Goal: Task Accomplishment & Management: Use online tool/utility

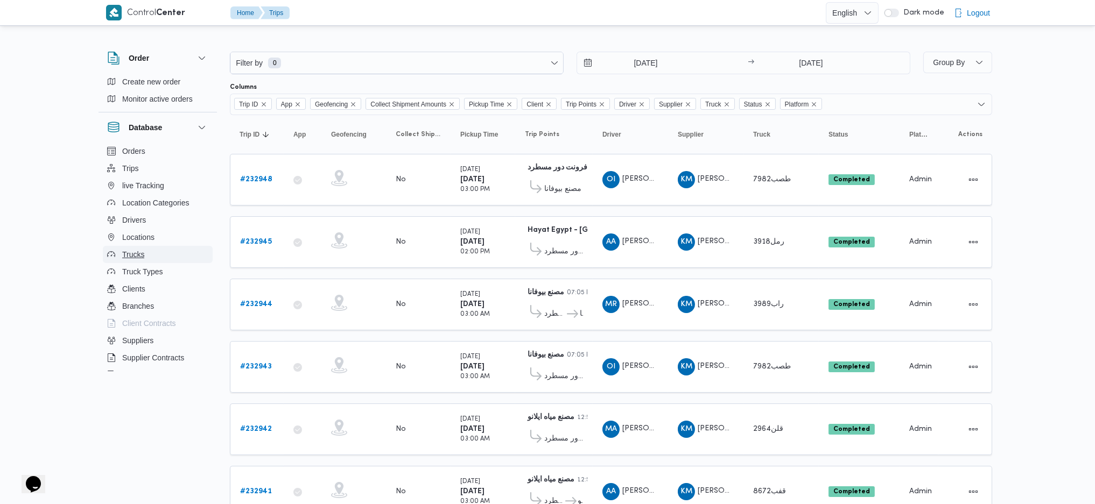
click at [139, 252] on span "Trucks" at bounding box center [133, 254] width 22 height 13
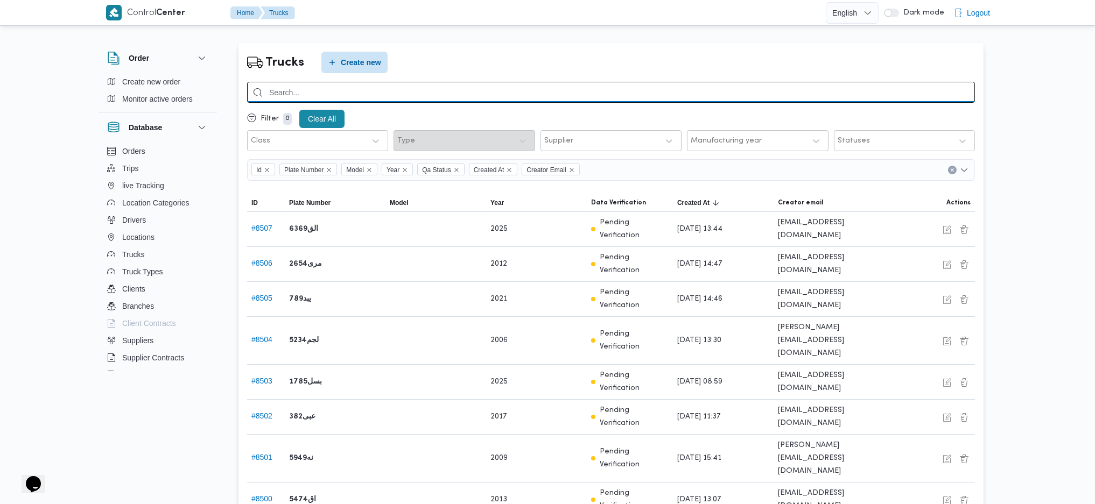
click at [373, 95] on input "search" at bounding box center [611, 92] width 728 height 21
type input "1497"
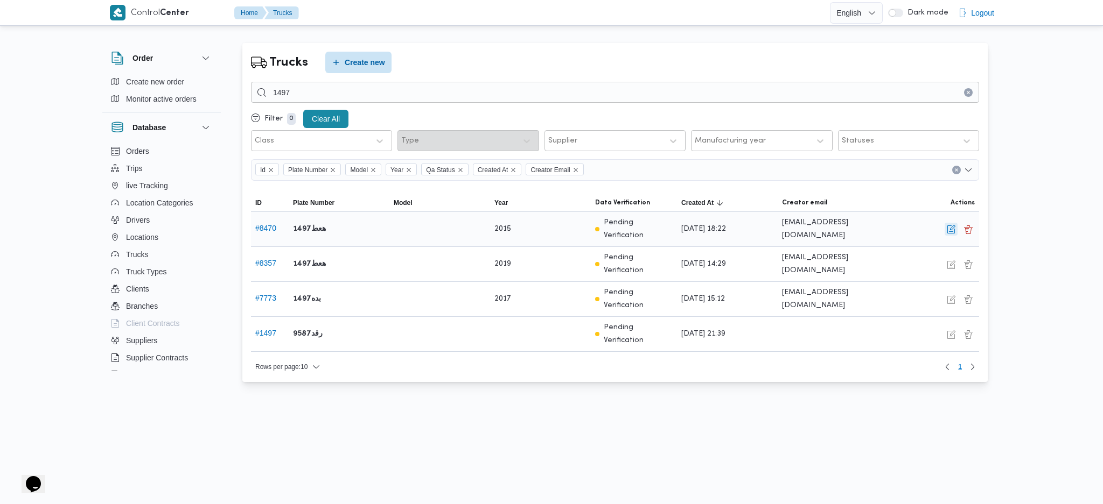
click at [948, 231] on button "button" at bounding box center [950, 229] width 13 height 13
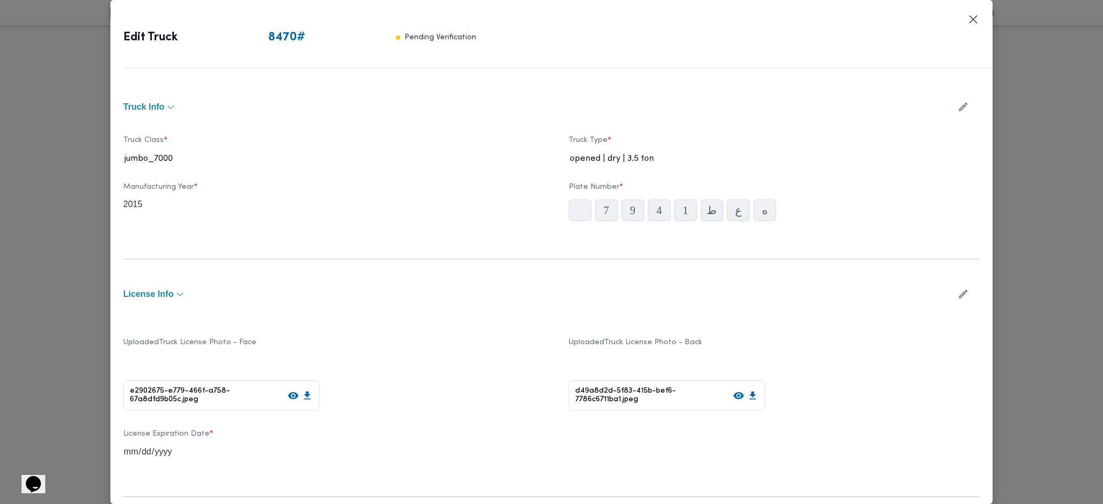
type input "2015"
type input "2026-01-15"
click at [972, 23] on button "Closes this modal window" at bounding box center [972, 18] width 13 height 13
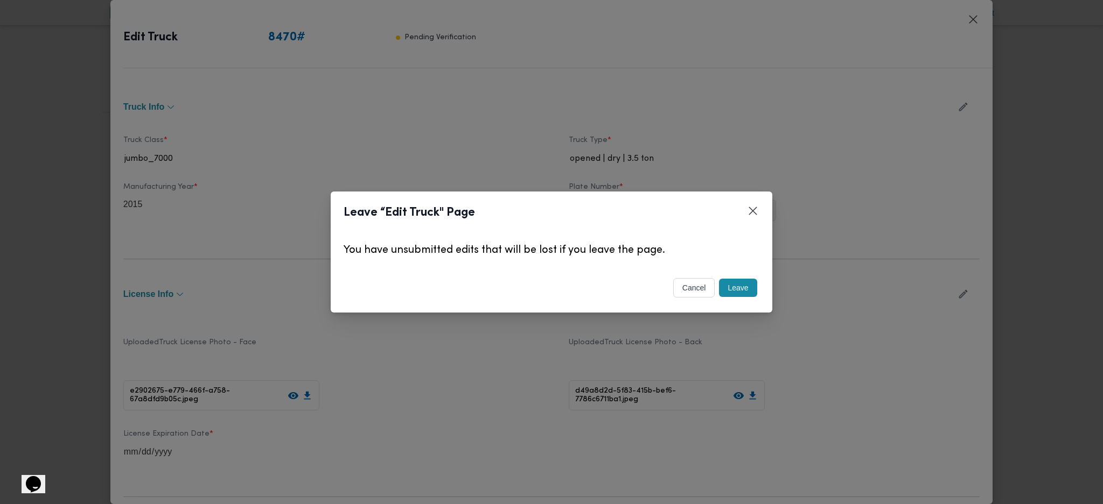
click at [730, 293] on button "Leave" at bounding box center [738, 288] width 38 height 18
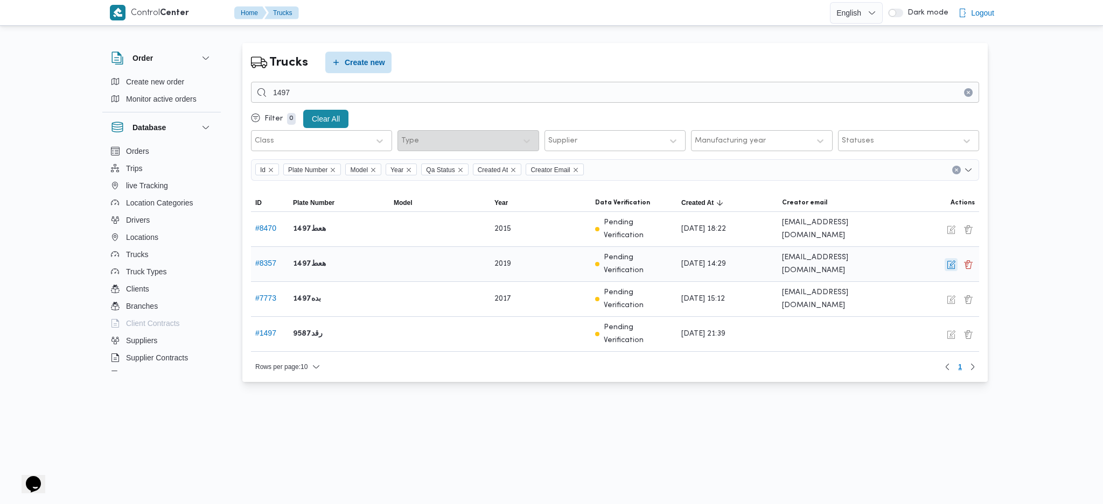
click at [948, 271] on button "button" at bounding box center [950, 264] width 13 height 13
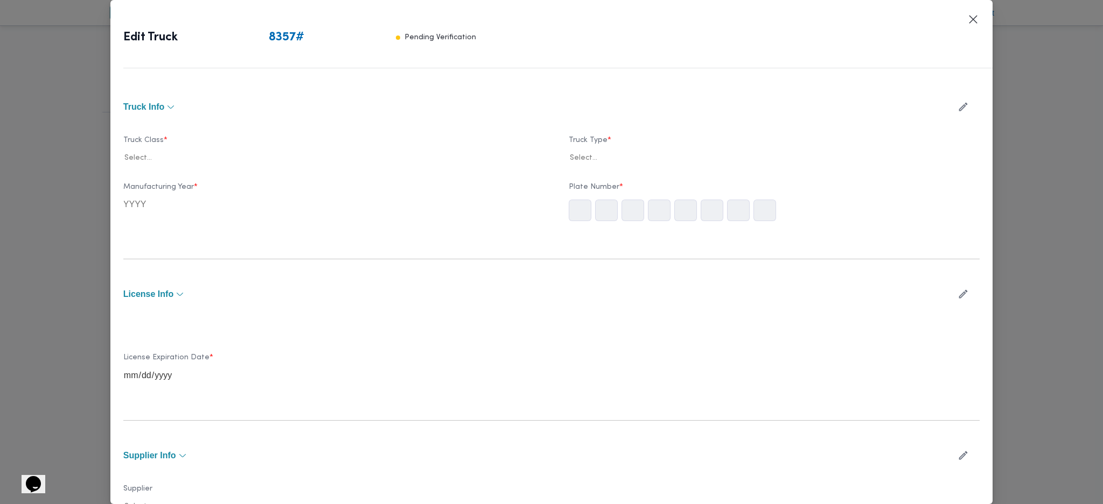
type input "2019"
type input "2026-02-22"
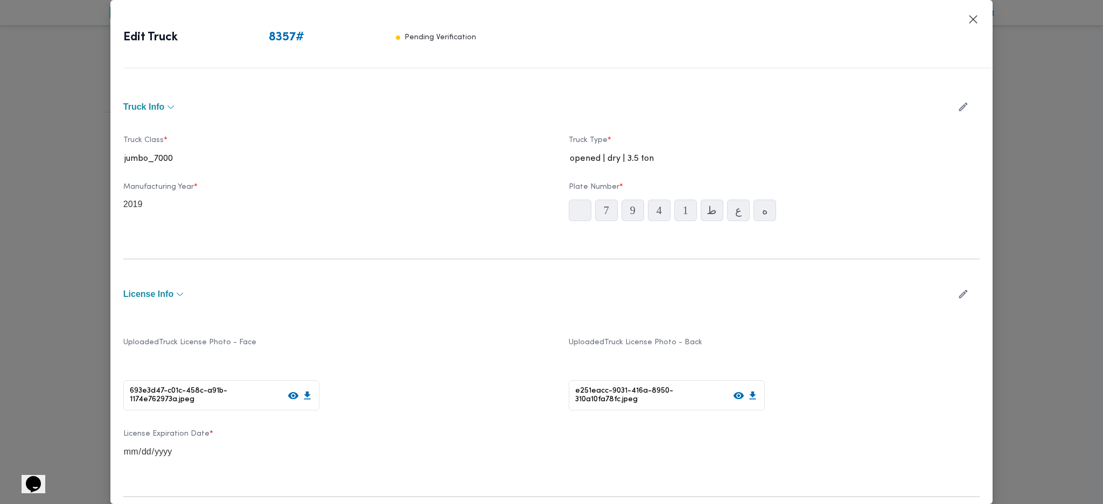
click at [733, 400] on icon at bounding box center [738, 395] width 11 height 11
click at [970, 16] on button "Closes this modal window" at bounding box center [972, 18] width 13 height 13
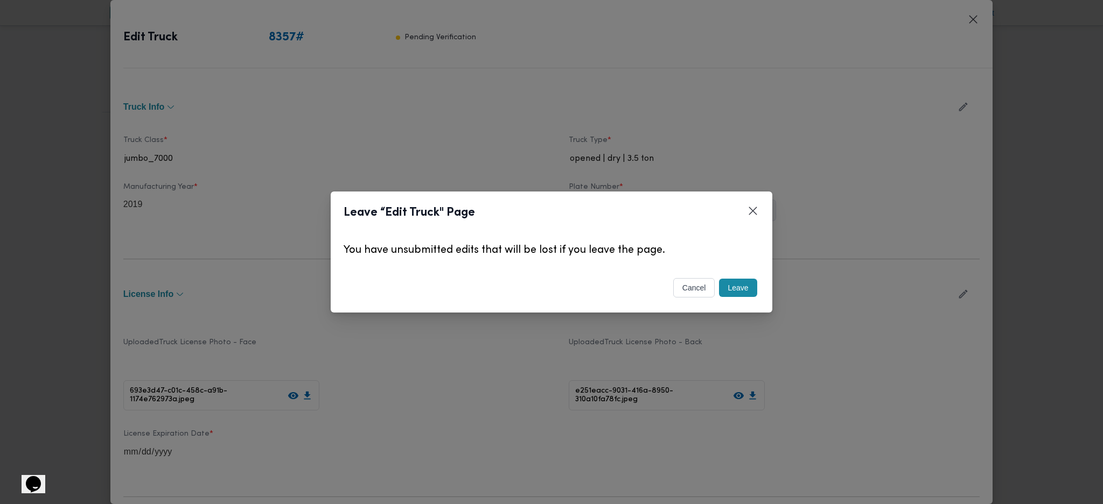
click at [737, 283] on button "Leave" at bounding box center [738, 288] width 38 height 18
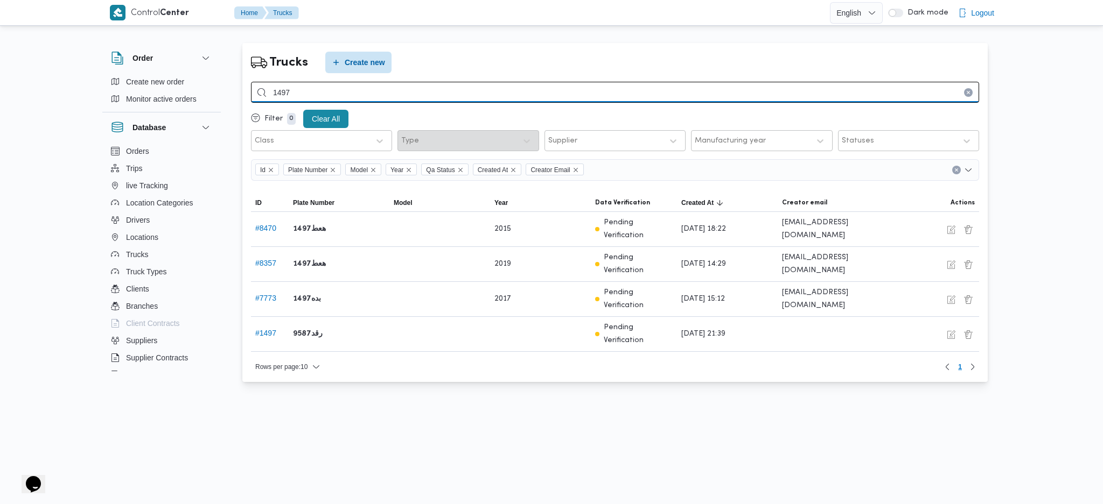
click at [361, 96] on input "1497" at bounding box center [615, 92] width 728 height 21
type input "1"
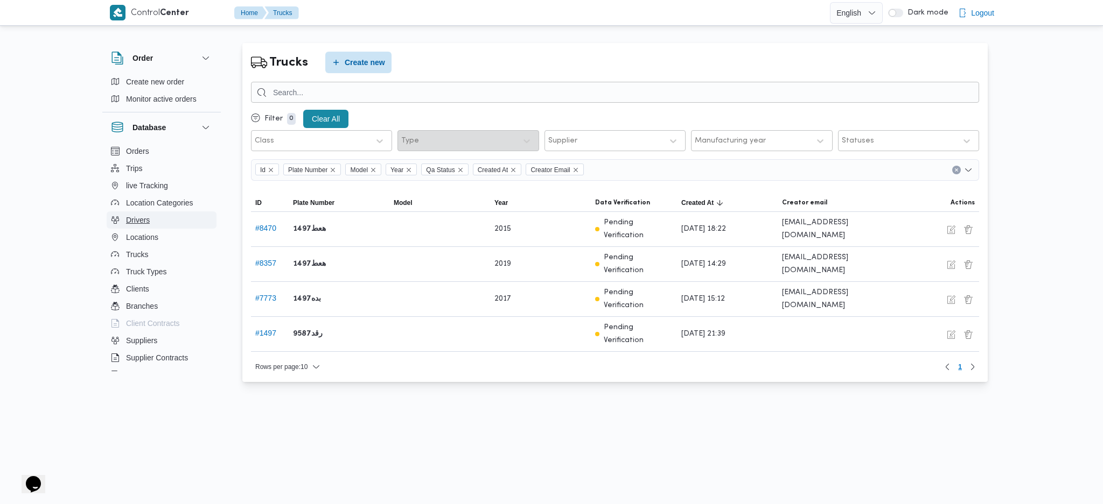
click at [115, 223] on icon "button" at bounding box center [115, 221] width 3 height 5
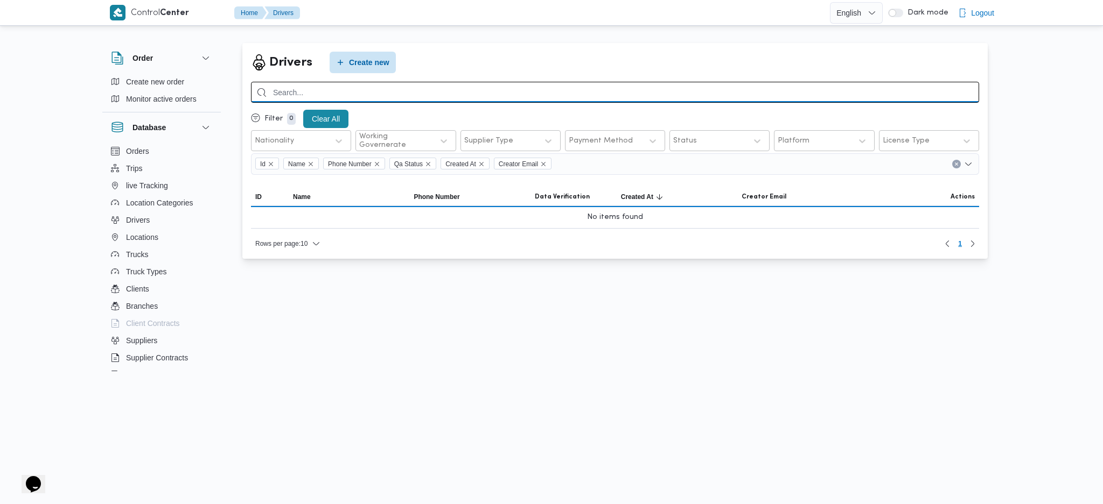
click at [371, 100] on input "search" at bounding box center [615, 92] width 728 height 21
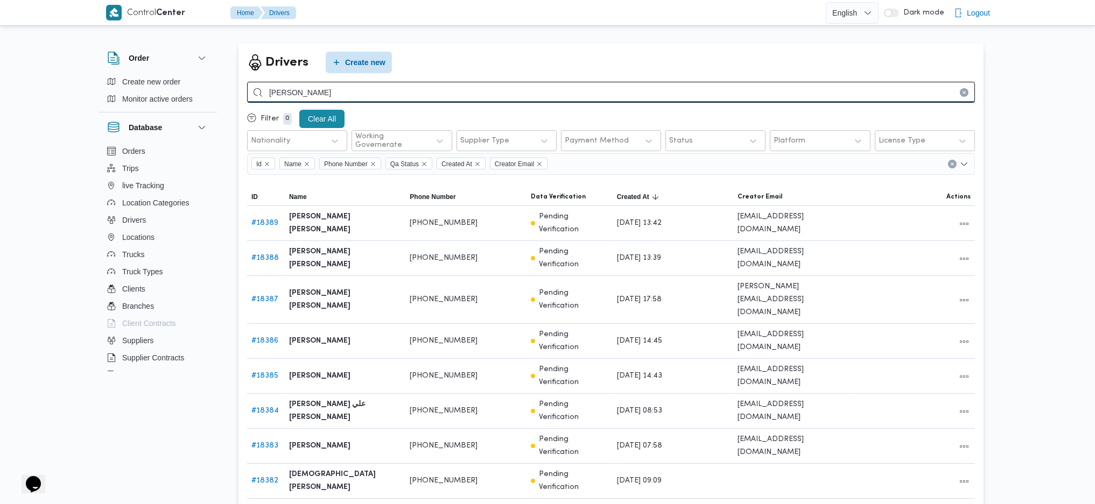
type input "ابو بكر بلال"
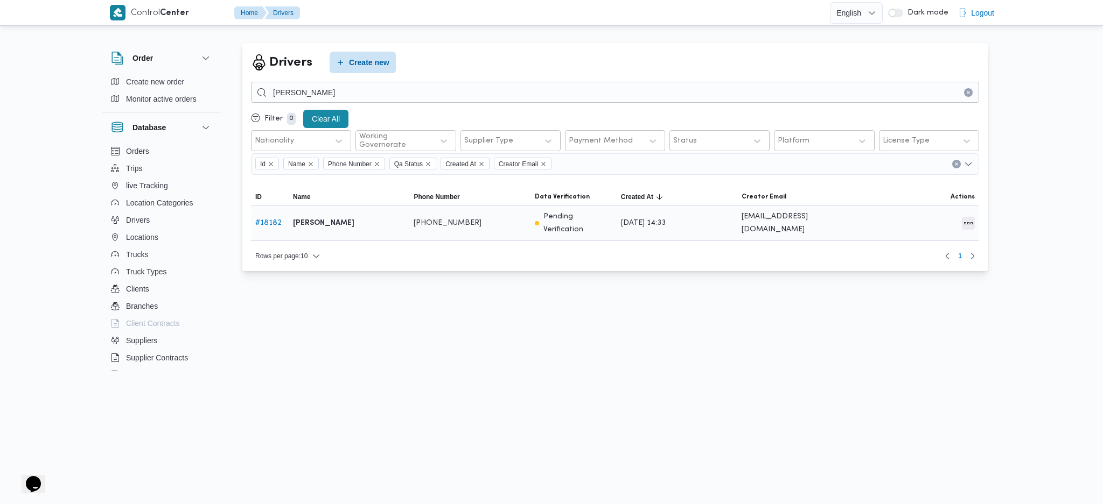
click at [965, 221] on button "All actions" at bounding box center [968, 223] width 13 height 13
click at [936, 220] on span "Edit" at bounding box center [933, 218] width 34 height 9
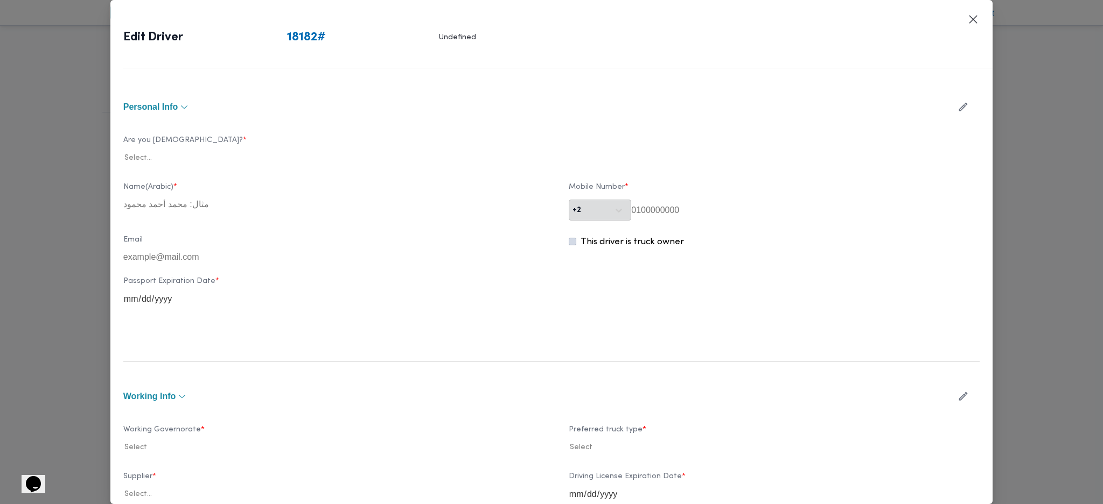
type input "ابو بكر بلال"
type input "01099263045"
type input "2027-02-21"
type input "2027-02-22"
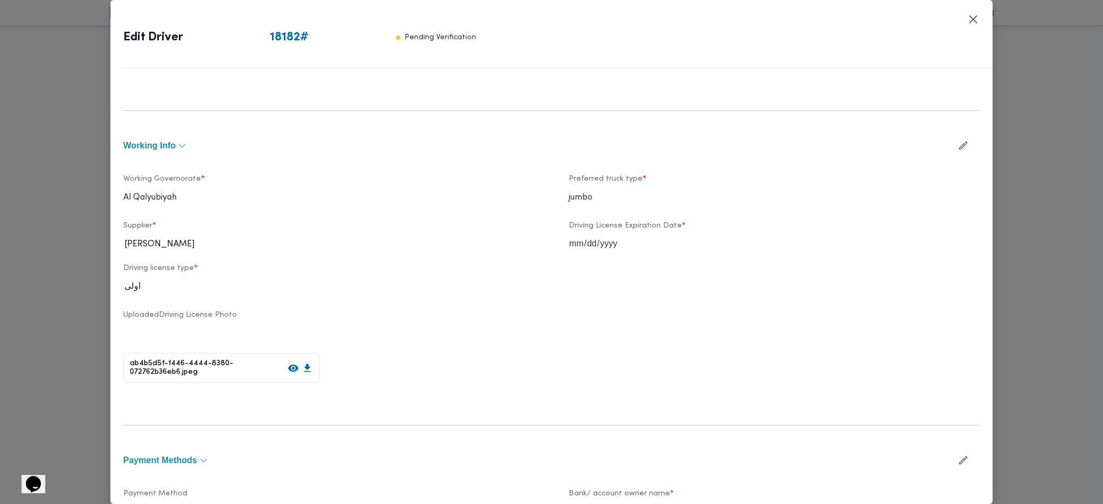
scroll to position [324, 0]
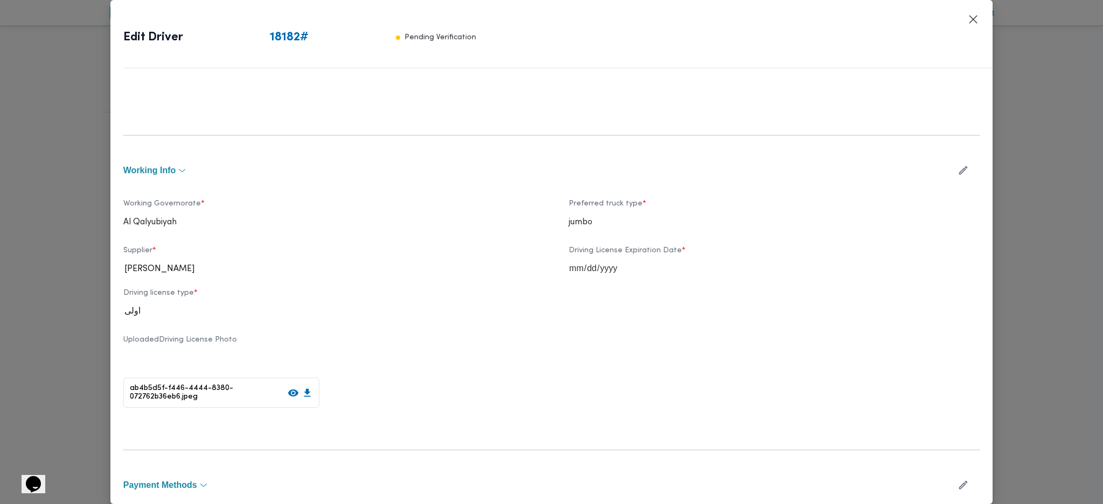
click at [953, 177] on button "button" at bounding box center [963, 170] width 29 height 21
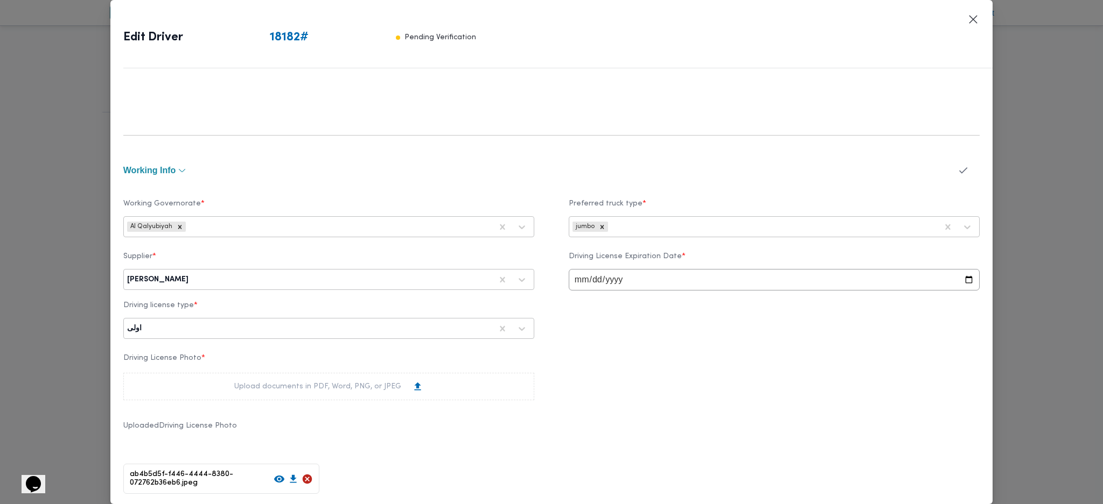
click at [293, 273] on div "محمد صلاح عبداللطيف الشريف" at bounding box center [309, 279] width 367 height 15
type input "باشا"
click at [183, 320] on div "ابراهيم رمضان ابراهيم عثمان ابوباشا" at bounding box center [329, 327] width 410 height 19
click at [957, 166] on icon "button" at bounding box center [962, 170] width 11 height 11
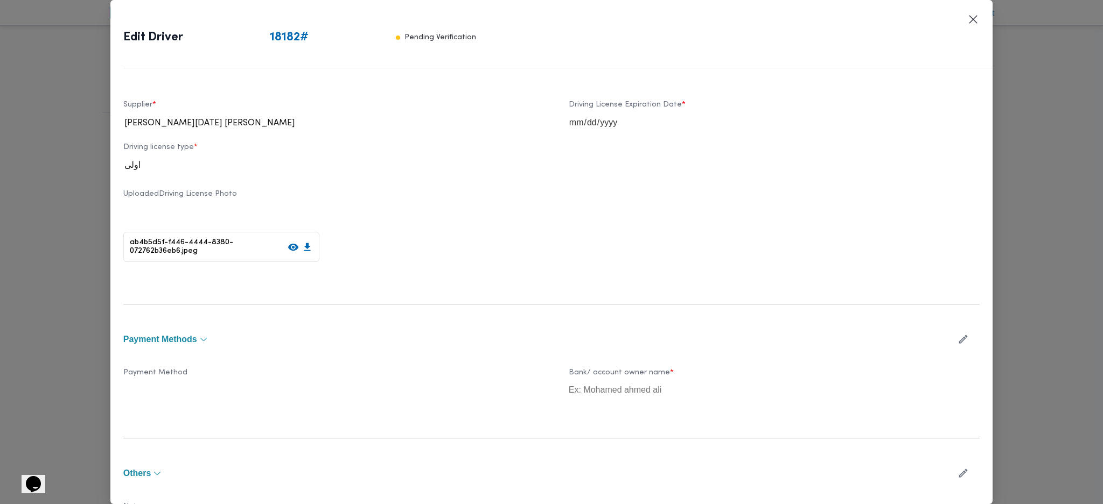
scroll to position [539, 0]
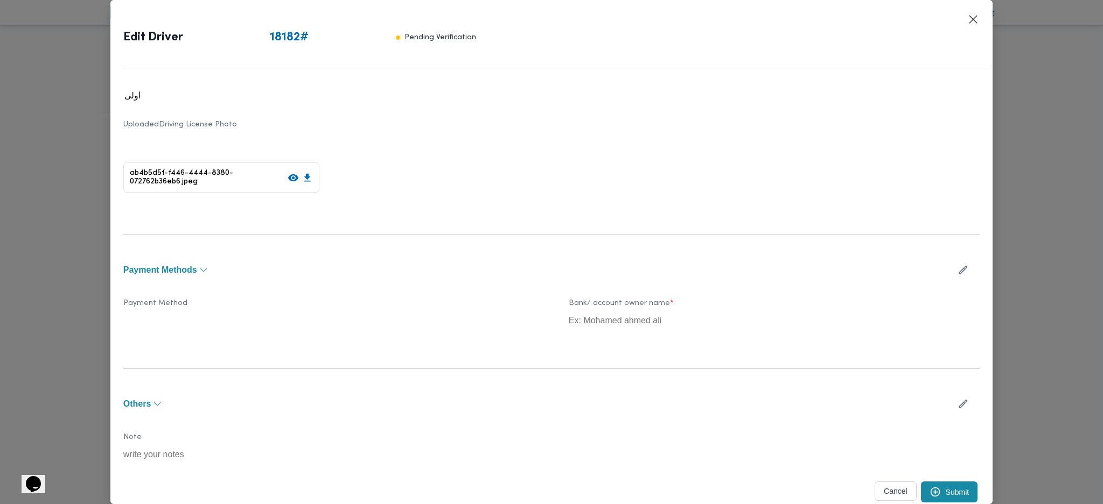
click at [946, 483] on button "Submit" at bounding box center [949, 492] width 57 height 21
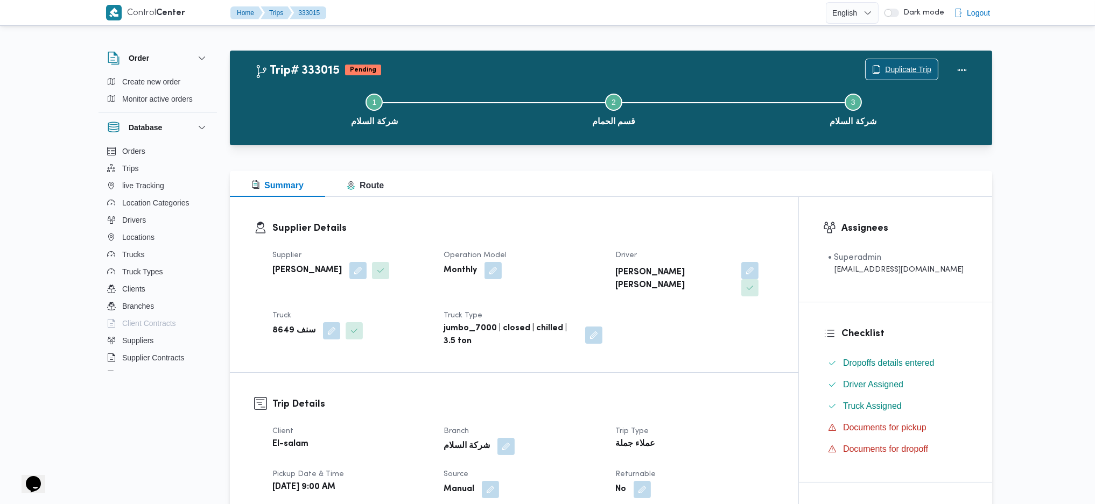
click at [896, 67] on span "Duplicate Trip" at bounding box center [908, 69] width 46 height 13
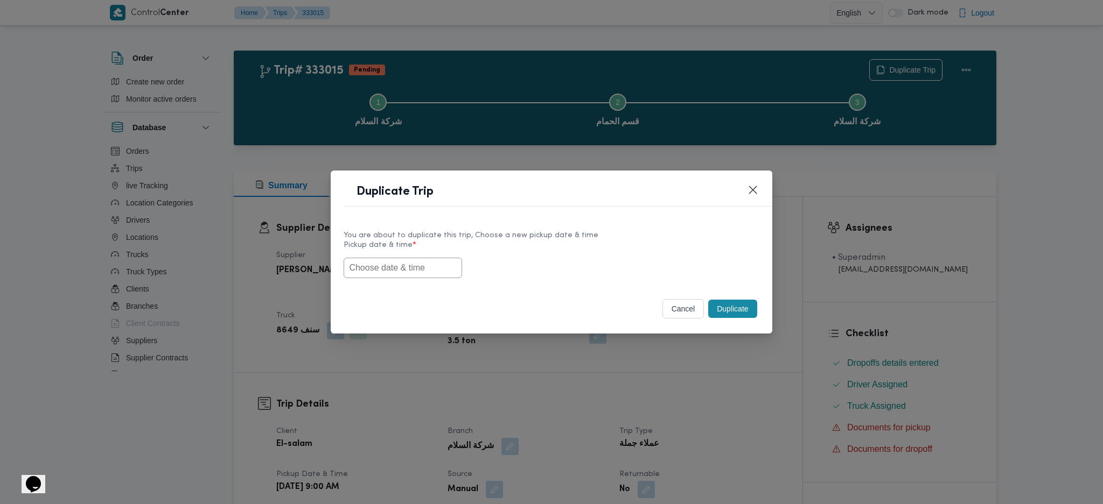
click at [391, 270] on input "text" at bounding box center [402, 268] width 118 height 20
paste input "[DATE] 9:00AM"
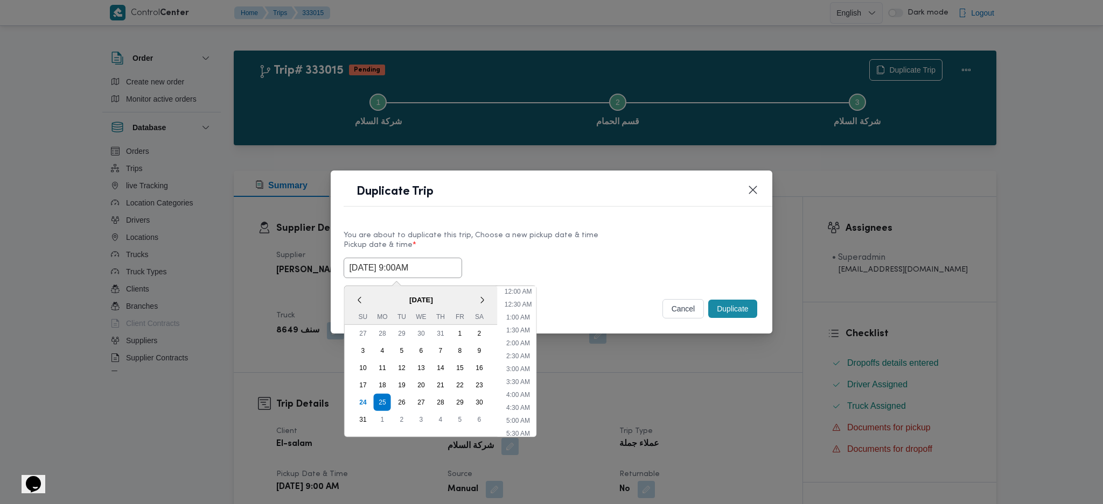
scroll to position [320, 0]
type input "[DATE] 9:00AM"
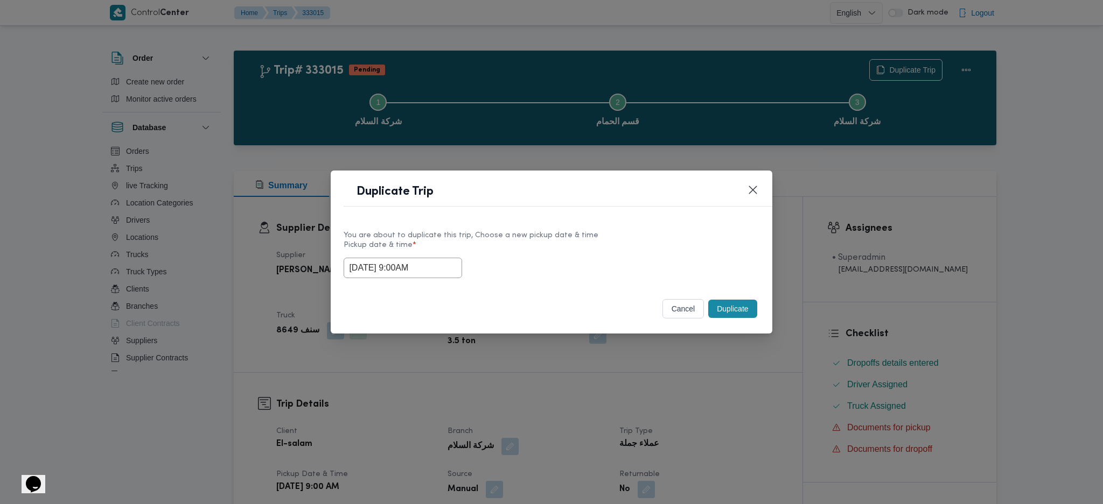
click at [737, 309] on button "Duplicate" at bounding box center [732, 309] width 48 height 18
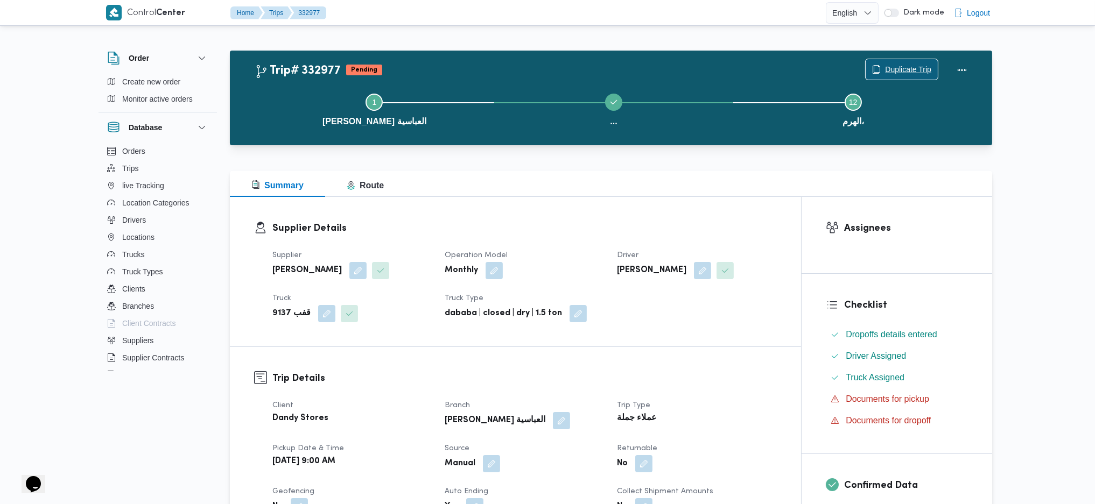
click at [900, 73] on span "Duplicate Trip" at bounding box center [908, 69] width 46 height 13
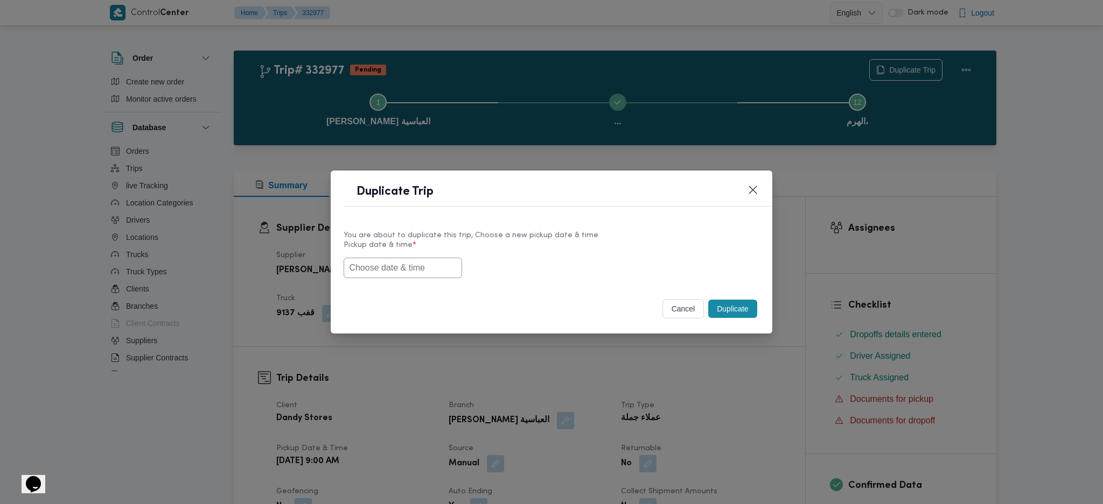
click at [398, 261] on input "text" at bounding box center [402, 268] width 118 height 20
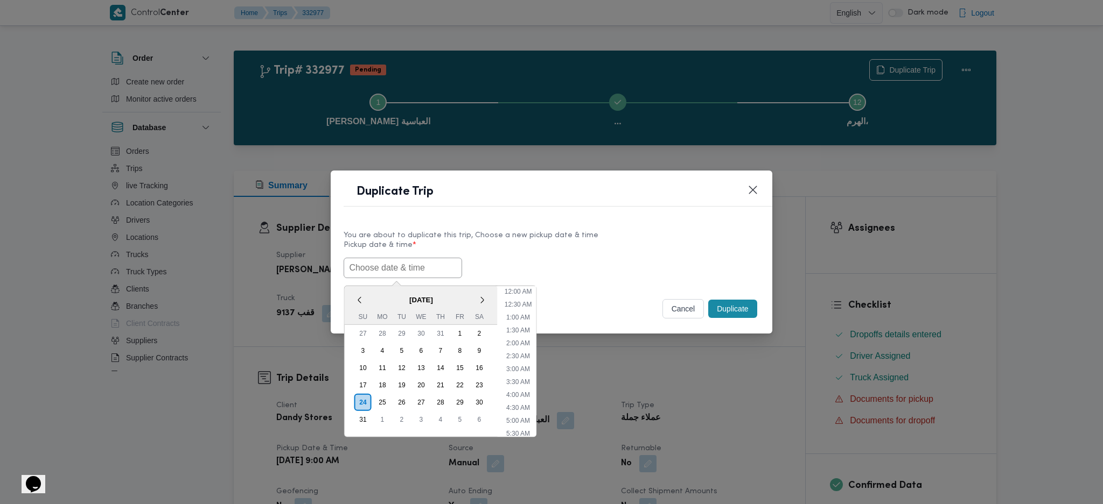
paste input "[DATE] 9:00AM"
type input "[DATE] 9:00AM"
click at [731, 317] on button "Duplicate" at bounding box center [732, 309] width 48 height 18
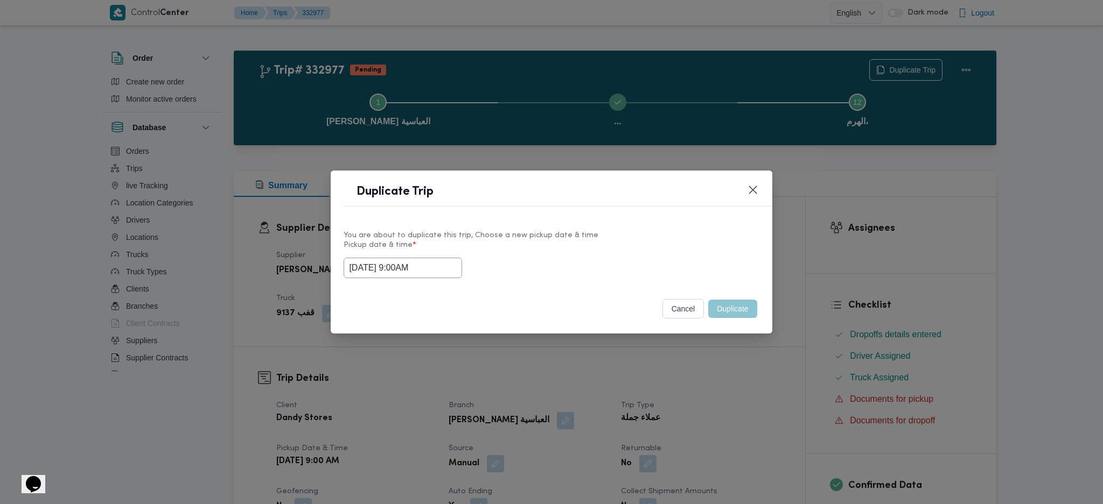
click at [693, 335] on div "Duplicate Trip You are about to duplicate this trip, Choose a new pickup date &…" at bounding box center [551, 252] width 1103 height 504
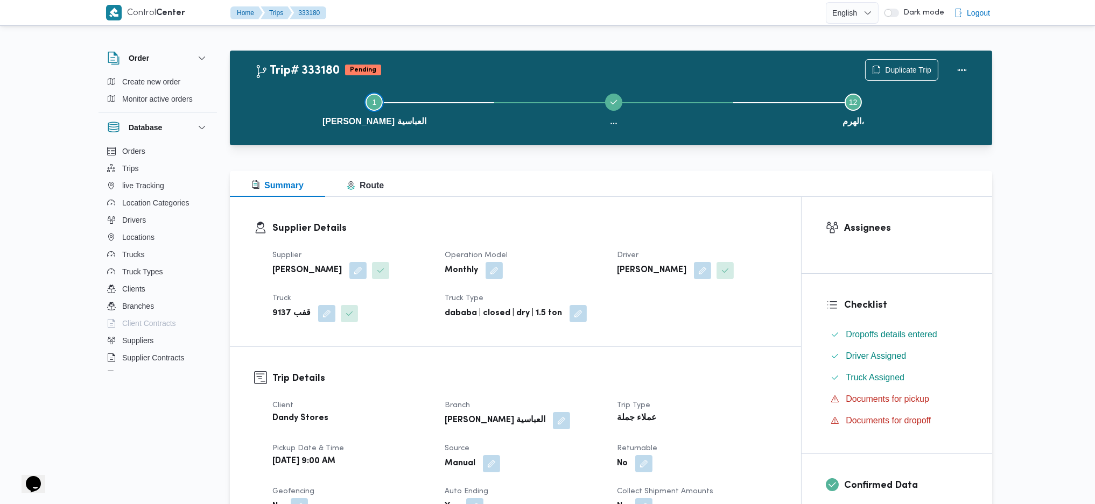
drag, startPoint x: 556, startPoint y: 266, endPoint x: 419, endPoint y: 106, distance: 210.8
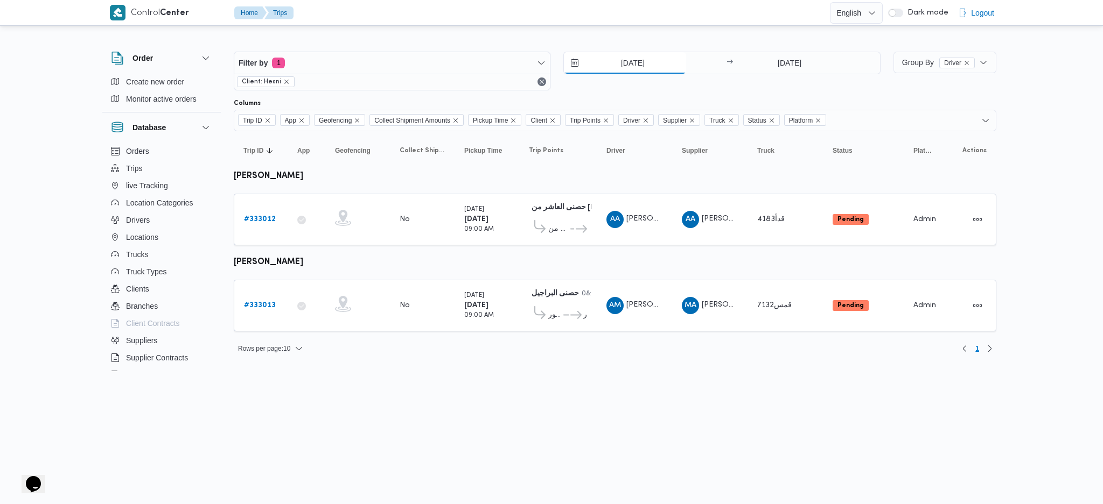
click at [632, 61] on input "24/8/2025" at bounding box center [625, 63] width 122 height 22
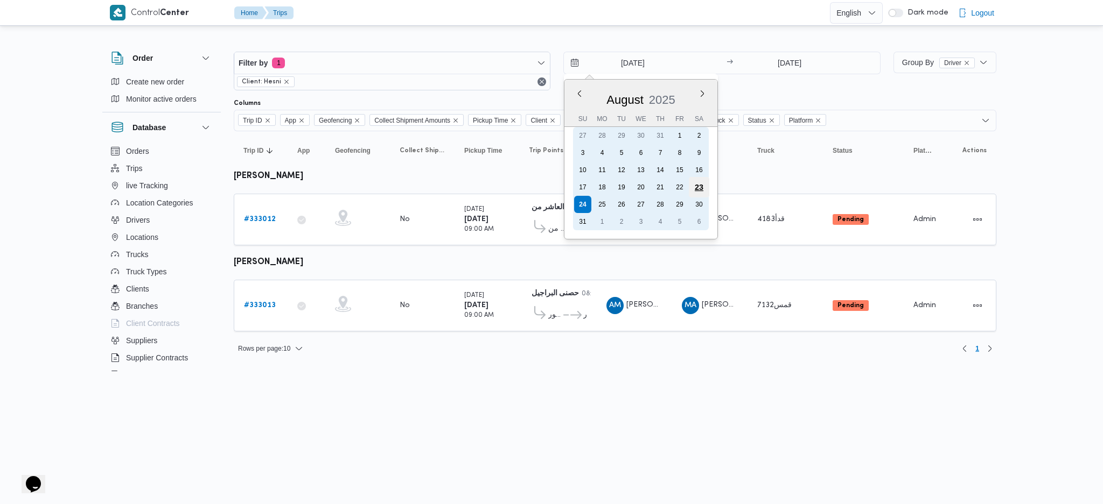
click at [697, 181] on div "23" at bounding box center [699, 187] width 20 height 20
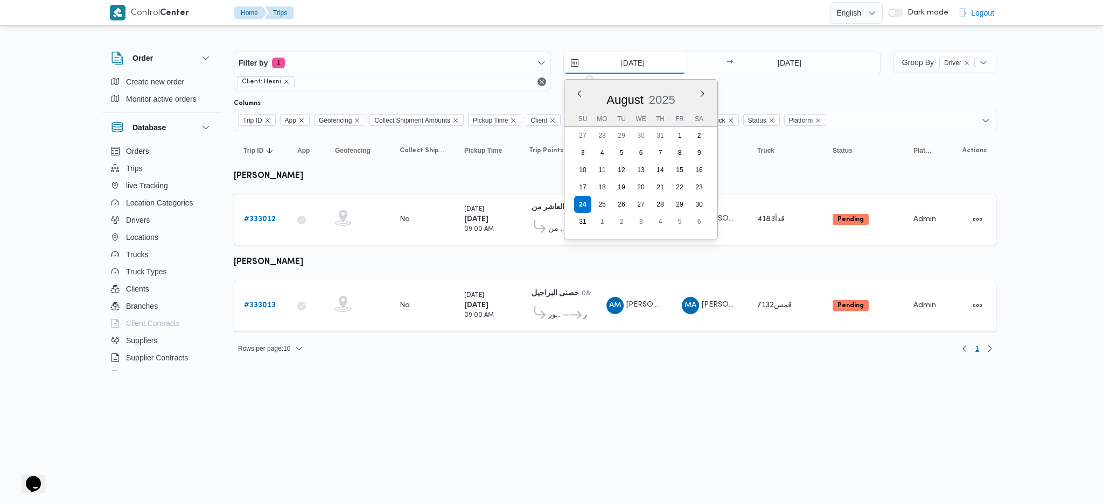
type input "23/8/2025"
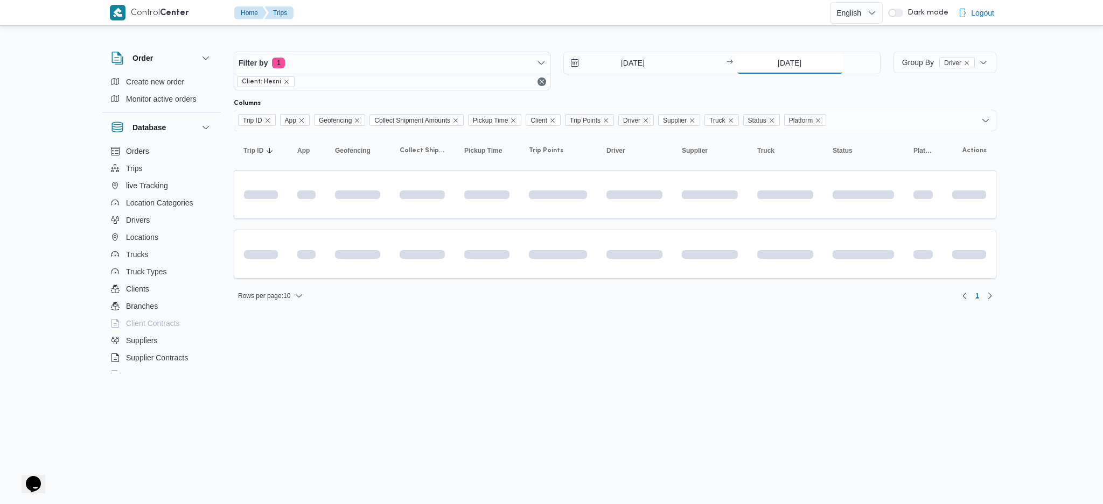
click at [780, 68] on input "24/8/2025" at bounding box center [789, 63] width 107 height 22
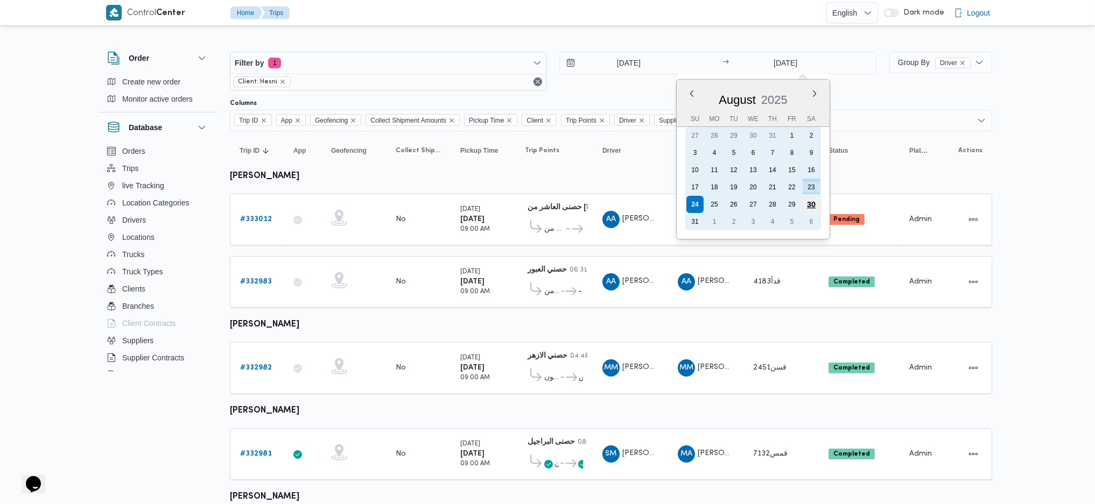
click at [810, 195] on div "30" at bounding box center [811, 204] width 20 height 20
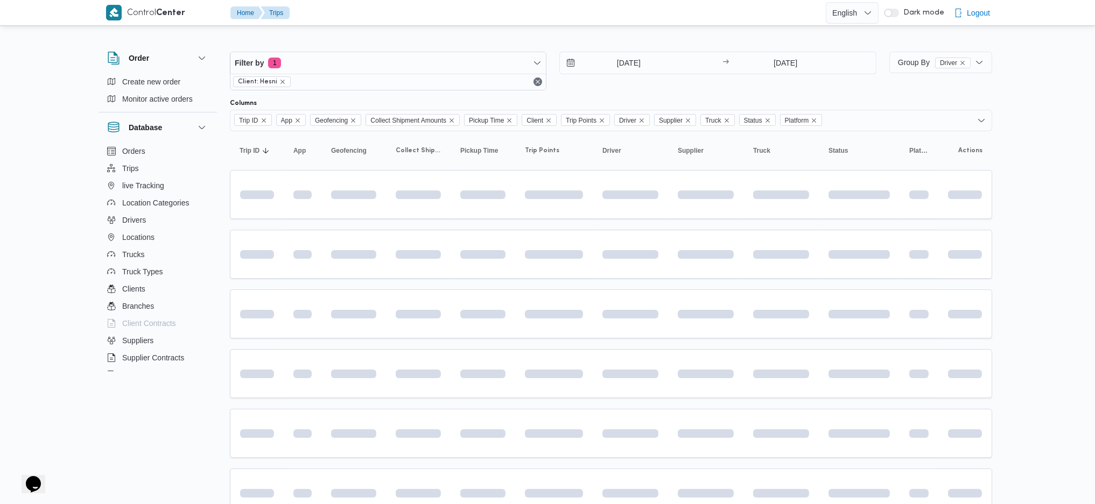
click at [772, 48] on div "Filter by 1 Client: Hesni 23/8/2025 → 30/8/2025" at bounding box center [553, 71] width 660 height 52
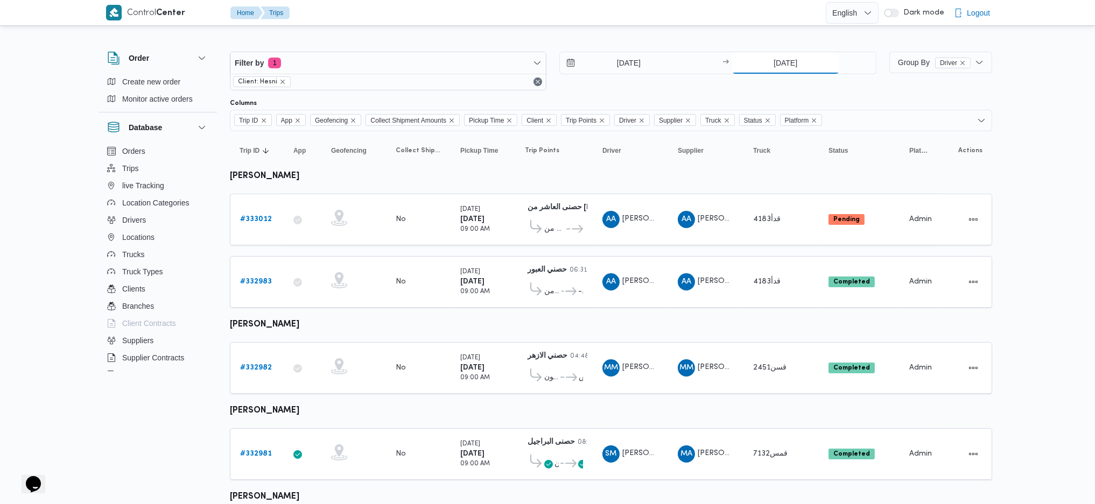
click at [776, 61] on input "30/8/2025" at bounding box center [785, 63] width 107 height 22
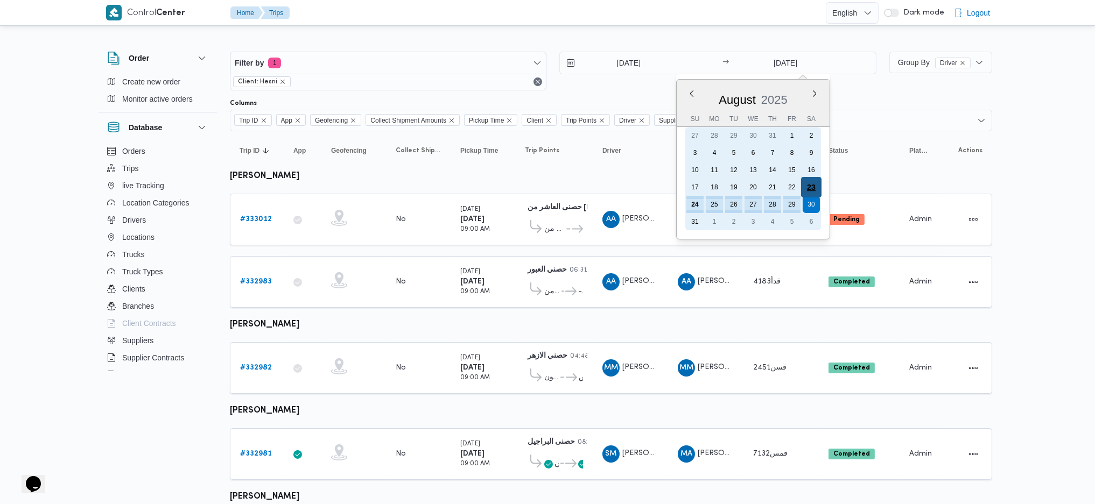
click at [815, 184] on div "23" at bounding box center [811, 187] width 20 height 20
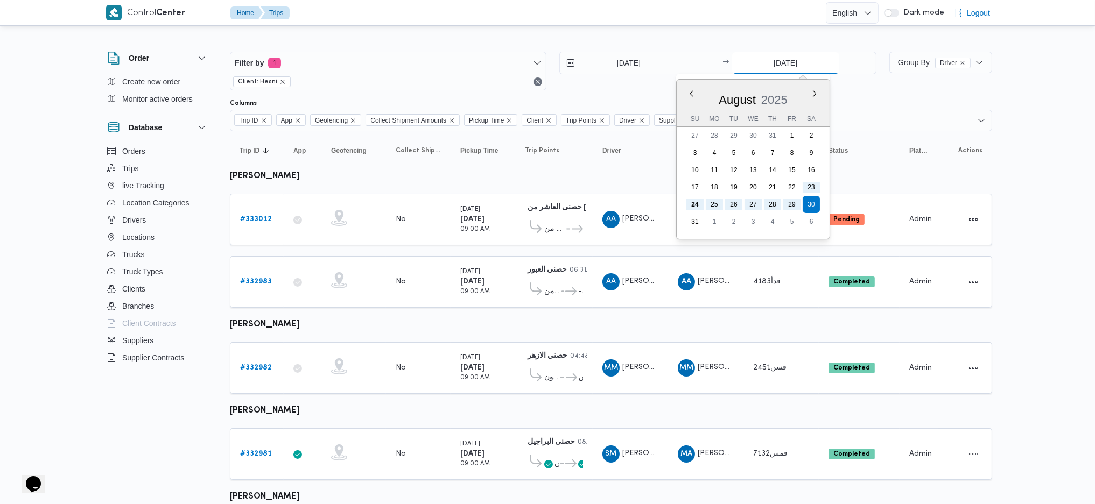
type input "23/8/2025"
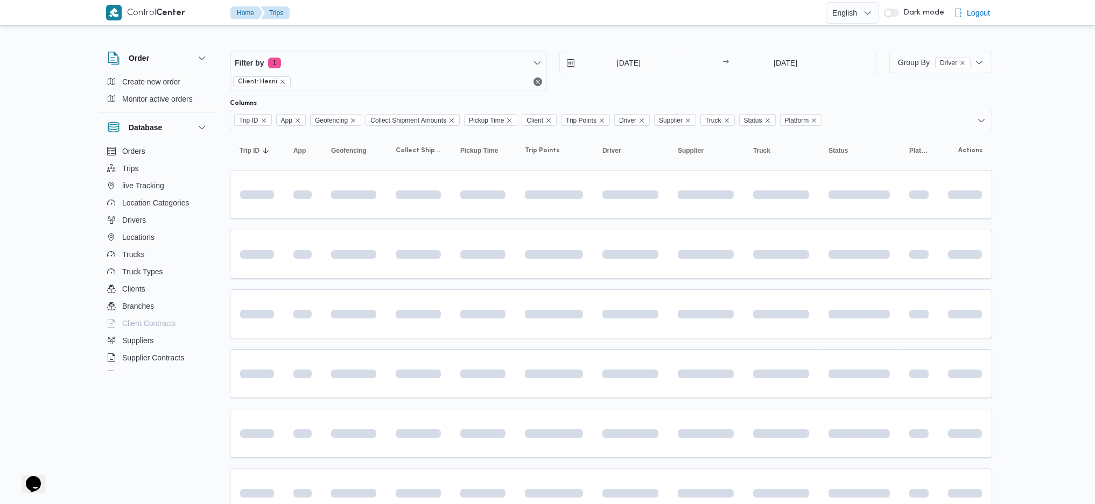
click at [709, 285] on table "Trip ID Click to sort in ascending order App Click to sort in ascending order G…" at bounding box center [611, 329] width 762 height 397
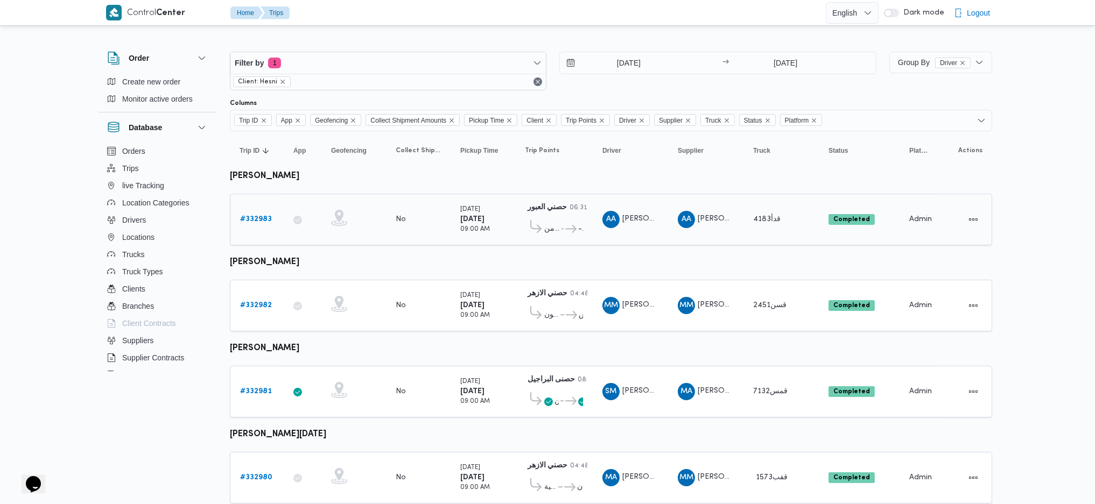
click at [248, 221] on b "# 332983" at bounding box center [256, 219] width 32 height 7
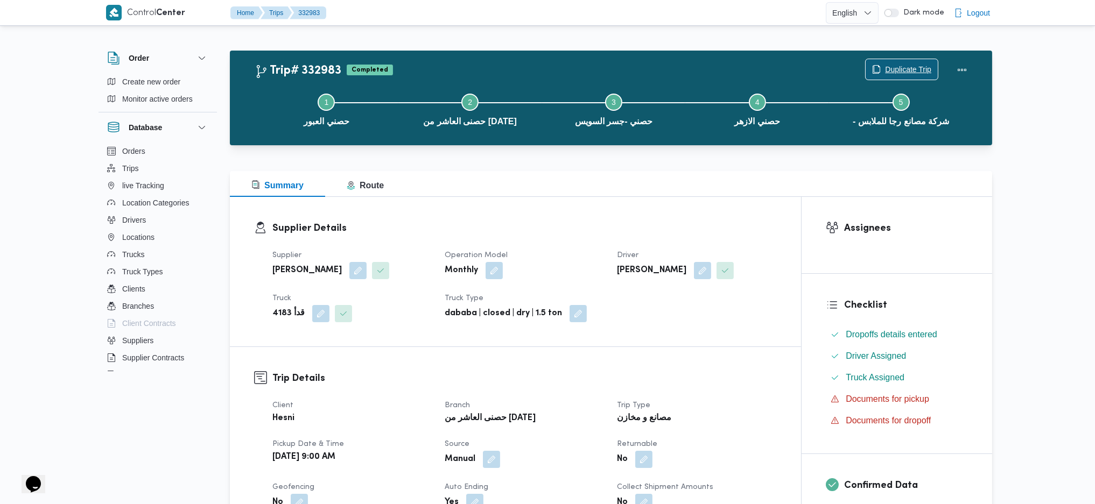
click at [900, 67] on span "Duplicate Trip" at bounding box center [908, 69] width 46 height 13
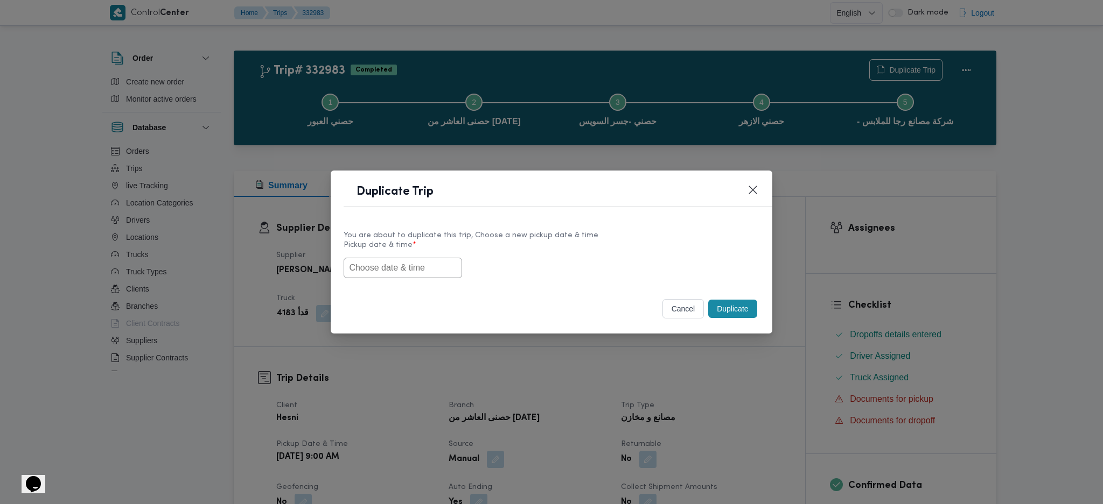
click at [397, 270] on input "text" at bounding box center [402, 268] width 118 height 20
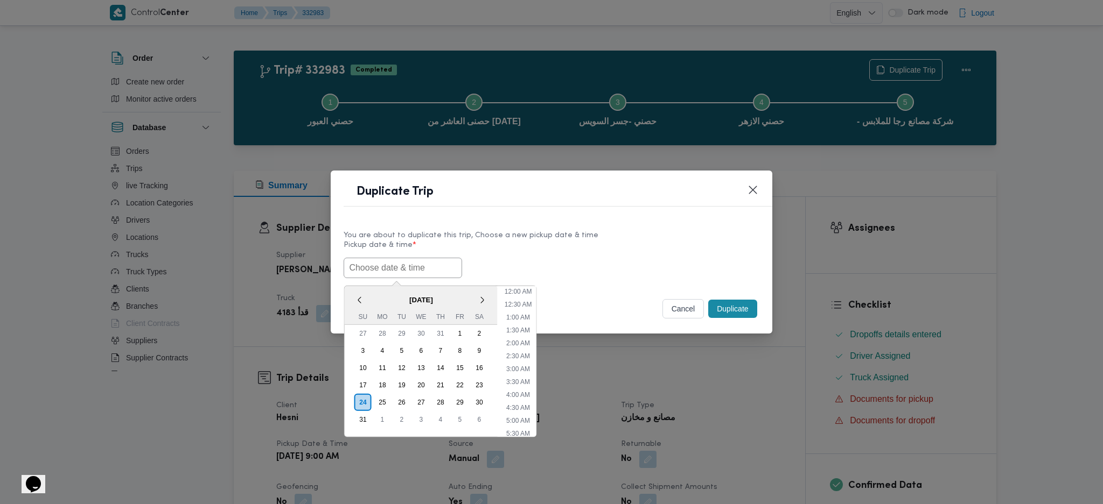
scroll to position [320, 0]
click at [385, 335] on div "25" at bounding box center [382, 402] width 20 height 20
type input "25/08/2025 9:00AM"
click at [413, 265] on input "[DATE] 9:00AM" at bounding box center [402, 268] width 118 height 20
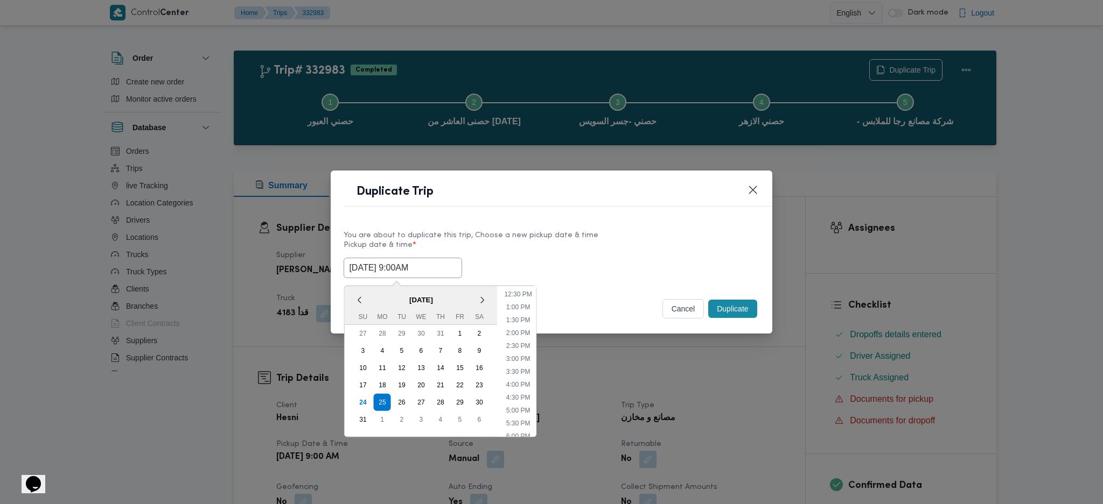
click at [413, 265] on input "[DATE] 9:00AM" at bounding box center [402, 268] width 118 height 20
click at [726, 310] on button "Duplicate" at bounding box center [732, 309] width 48 height 18
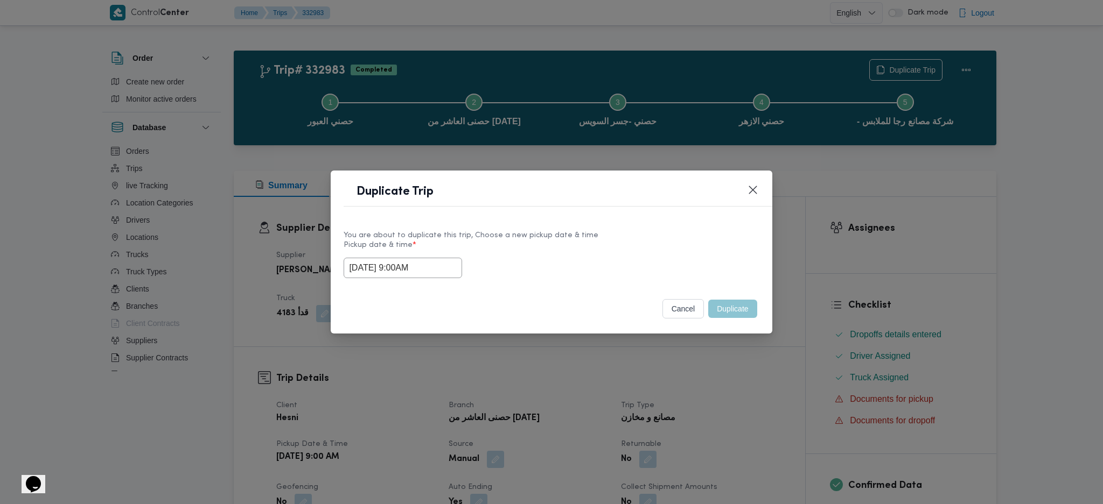
click at [696, 335] on div "Duplicate Trip You are about to duplicate this trip, Choose a new pickup date &…" at bounding box center [551, 252] width 1103 height 504
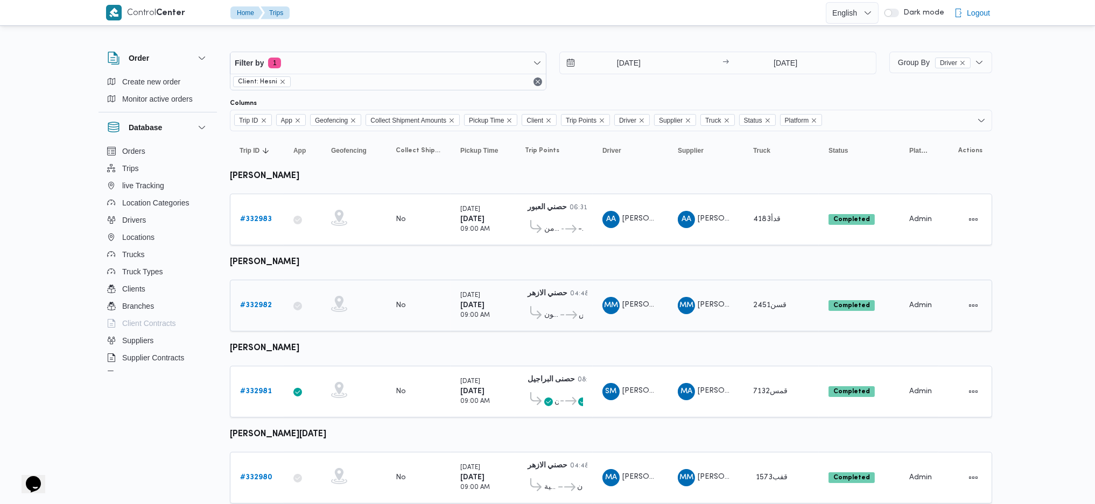
click at [255, 304] on b "# 332982" at bounding box center [256, 305] width 32 height 7
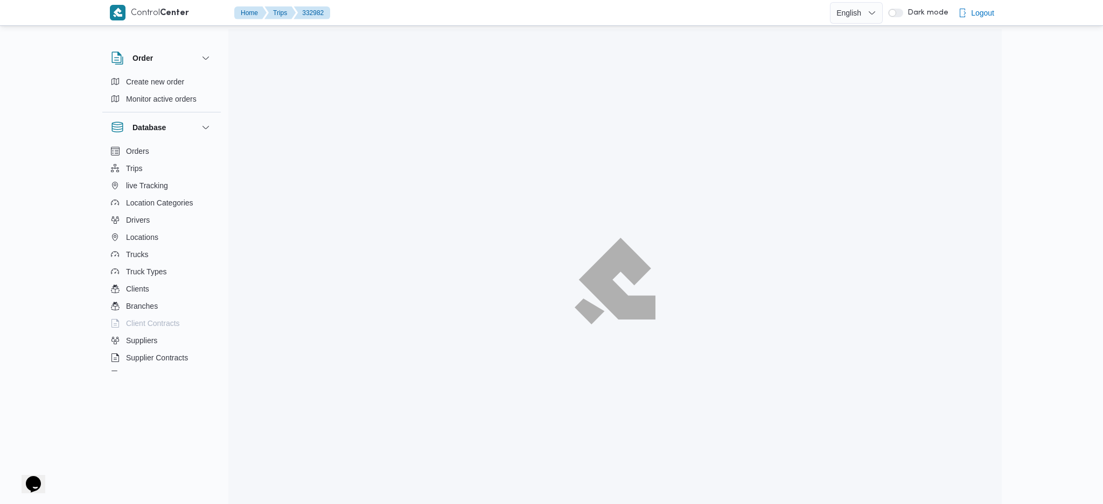
click at [901, 64] on span "Duplicate Trip" at bounding box center [912, 69] width 46 height 13
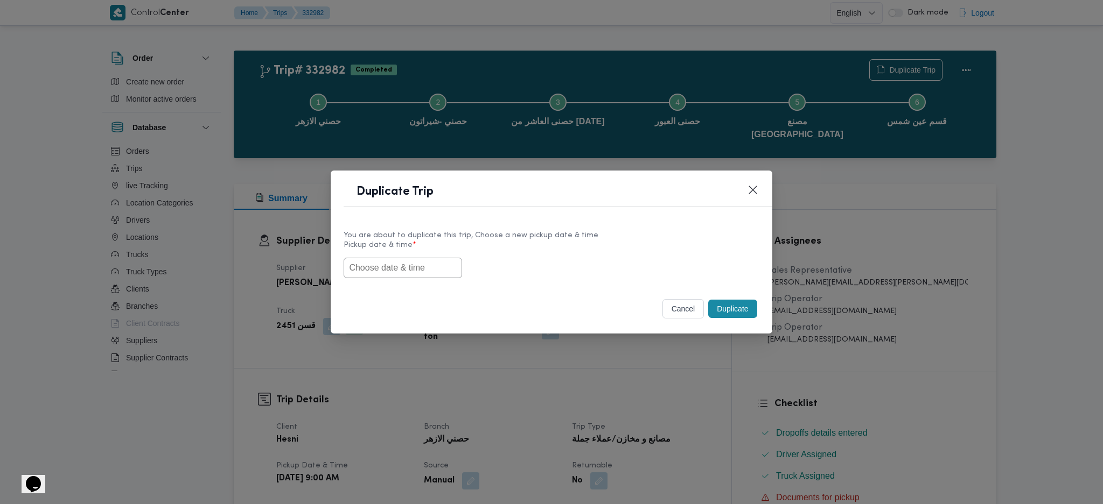
click at [398, 279] on div "You are about to duplicate this trip, Choose a new pickup date & time Pickup da…" at bounding box center [551, 254] width 441 height 69
click at [400, 264] on input "text" at bounding box center [402, 268] width 118 height 20
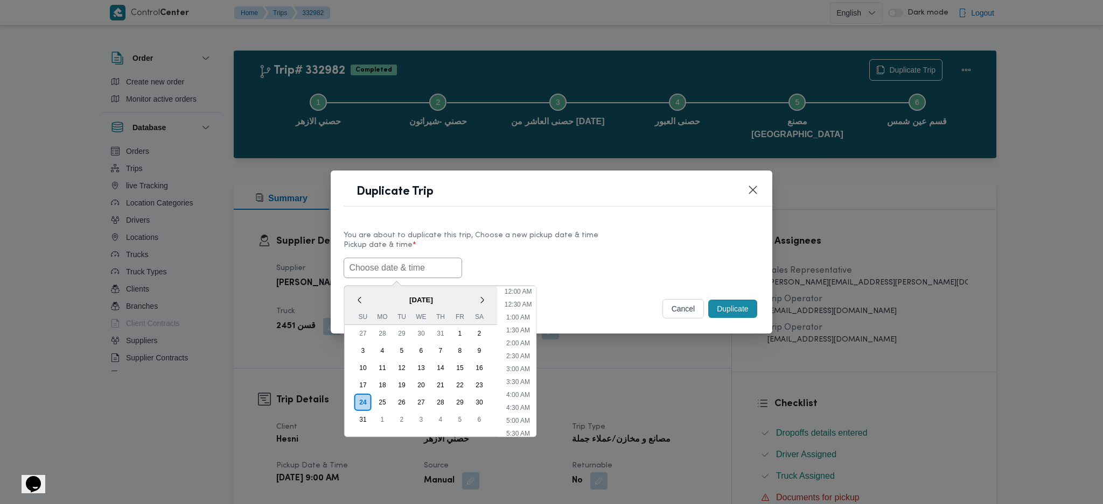
paste input "[DATE] 9:00AM"
type input "[DATE] 9:00AM"
click at [731, 313] on button "Duplicate" at bounding box center [732, 309] width 48 height 18
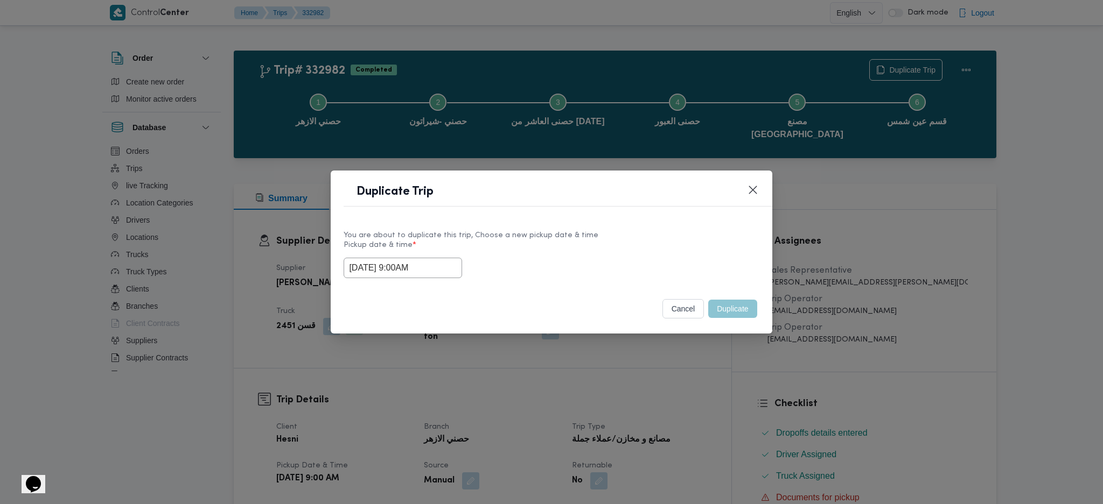
drag, startPoint x: 725, startPoint y: 380, endPoint x: 710, endPoint y: 385, distance: 15.5
click at [722, 335] on div "Duplicate Trip You are about to duplicate this trip, Choose a new pickup date &…" at bounding box center [551, 252] width 1103 height 504
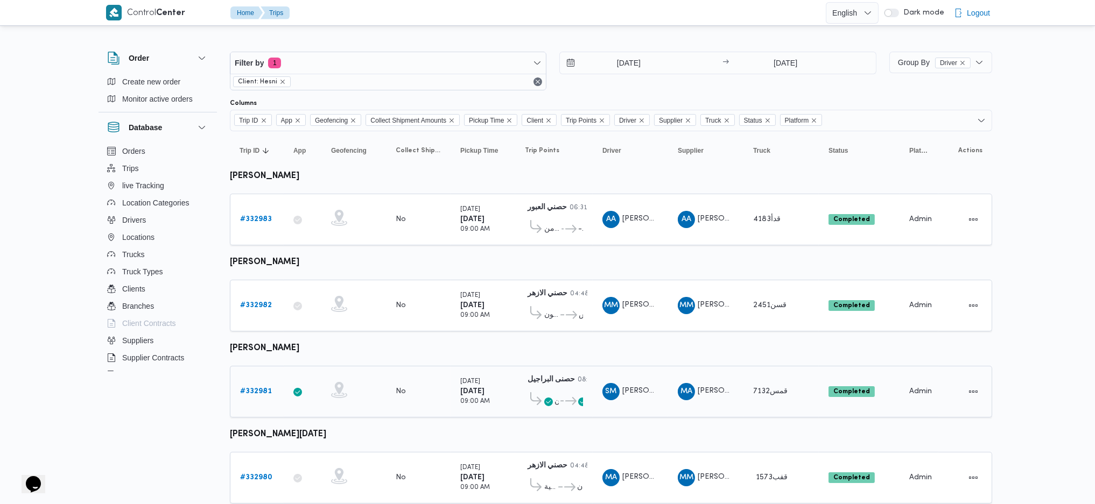
click at [256, 335] on b "# 332981" at bounding box center [256, 391] width 32 height 7
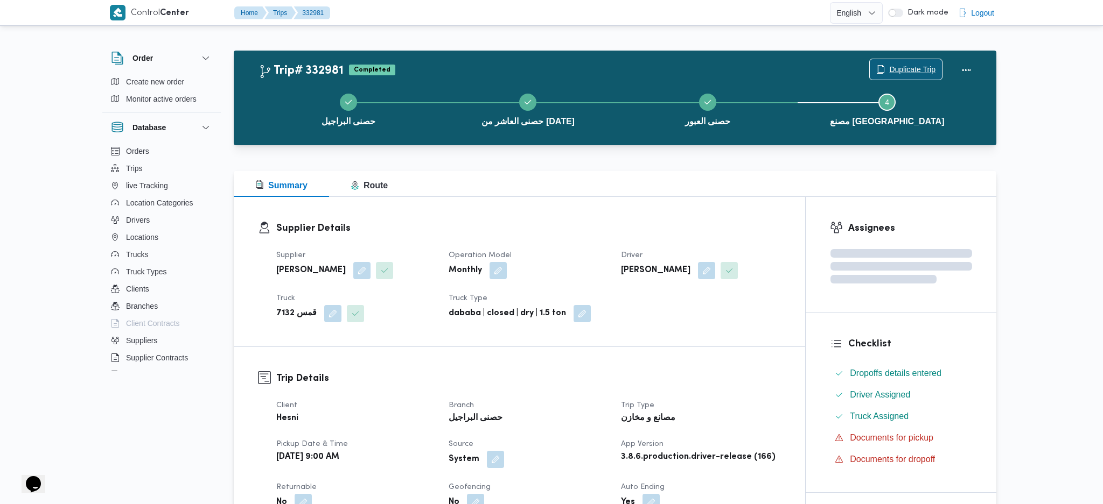
click at [890, 65] on span "Duplicate Trip" at bounding box center [912, 69] width 46 height 13
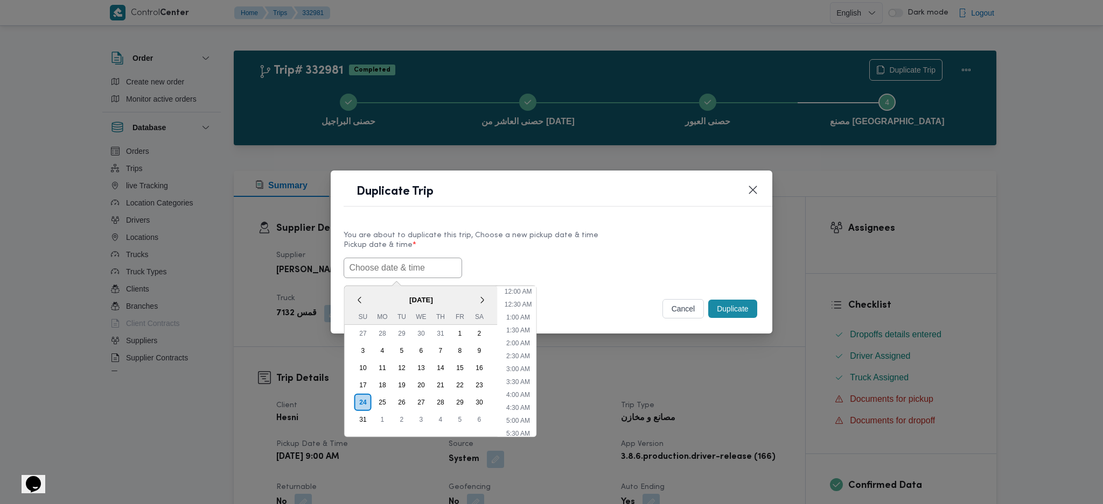
click at [427, 270] on input "text" at bounding box center [402, 268] width 118 height 20
paste input "[DATE] 9:00AM"
type input "[DATE] 9:00AM"
click at [736, 301] on button "Duplicate" at bounding box center [732, 309] width 48 height 18
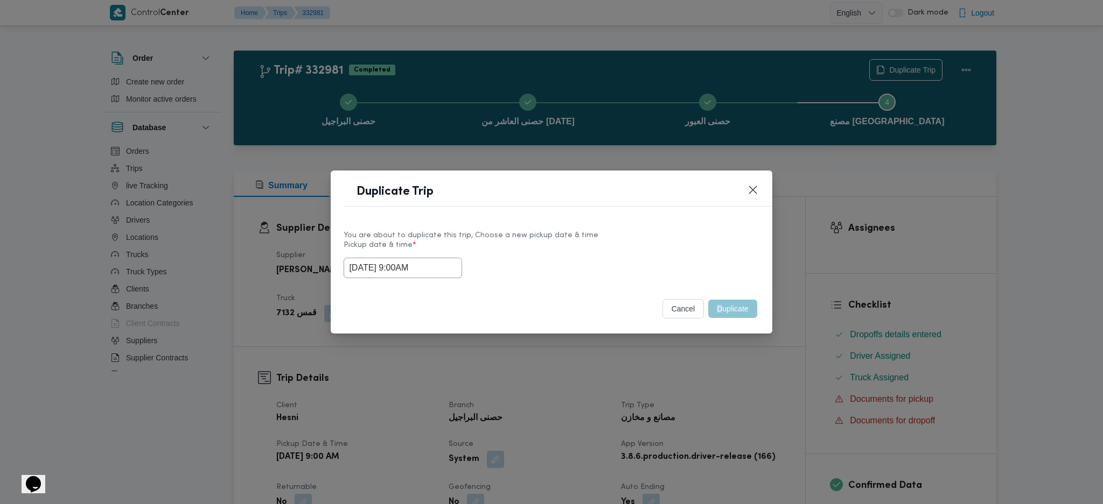
click at [718, 335] on div "Duplicate Trip You are about to duplicate this trip, Choose a new pickup date &…" at bounding box center [551, 252] width 1103 height 504
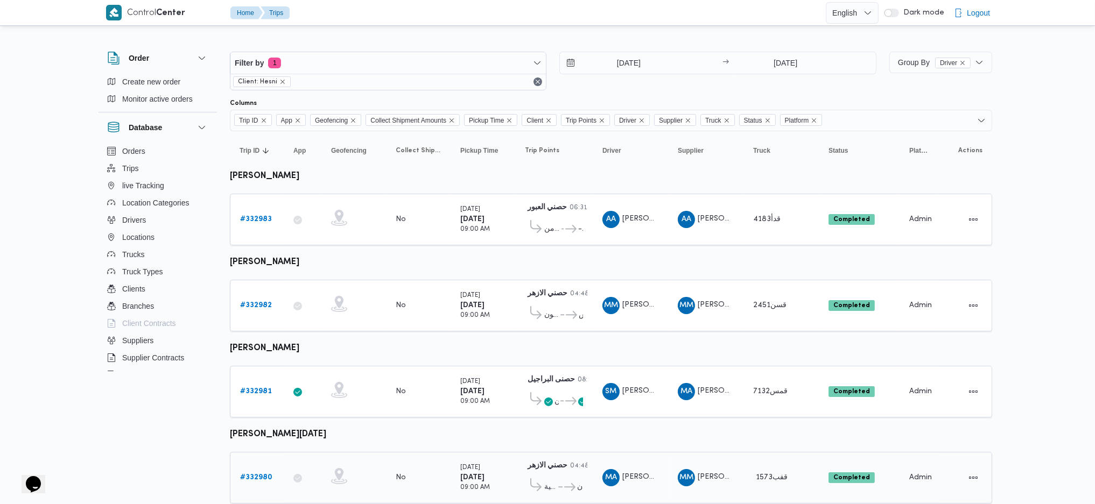
drag, startPoint x: 252, startPoint y: 463, endPoint x: 249, endPoint y: 477, distance: 14.4
click at [251, 335] on div "# 332980" at bounding box center [257, 478] width 43 height 22
click at [249, 335] on link "# 332980" at bounding box center [256, 478] width 32 height 13
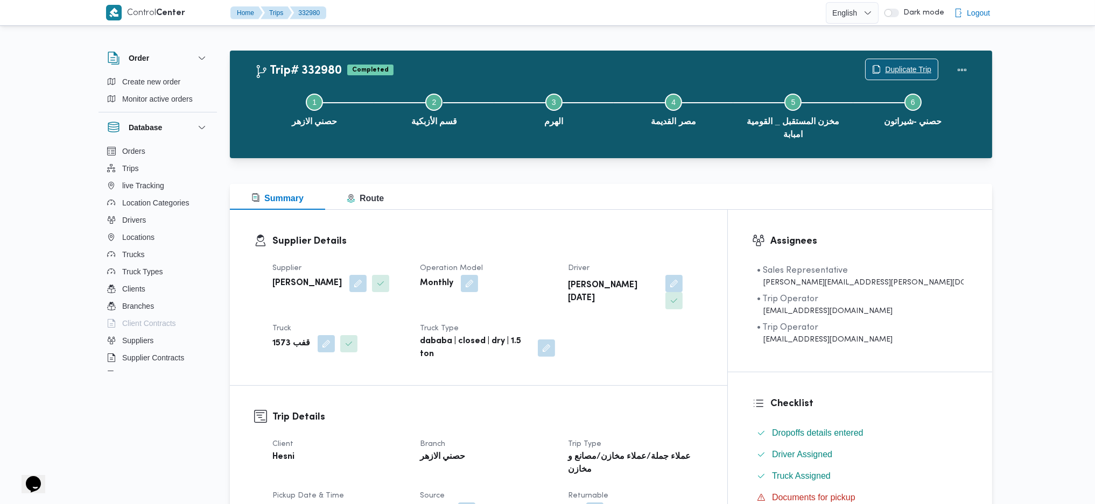
click at [901, 64] on span "Duplicate Trip" at bounding box center [908, 69] width 46 height 13
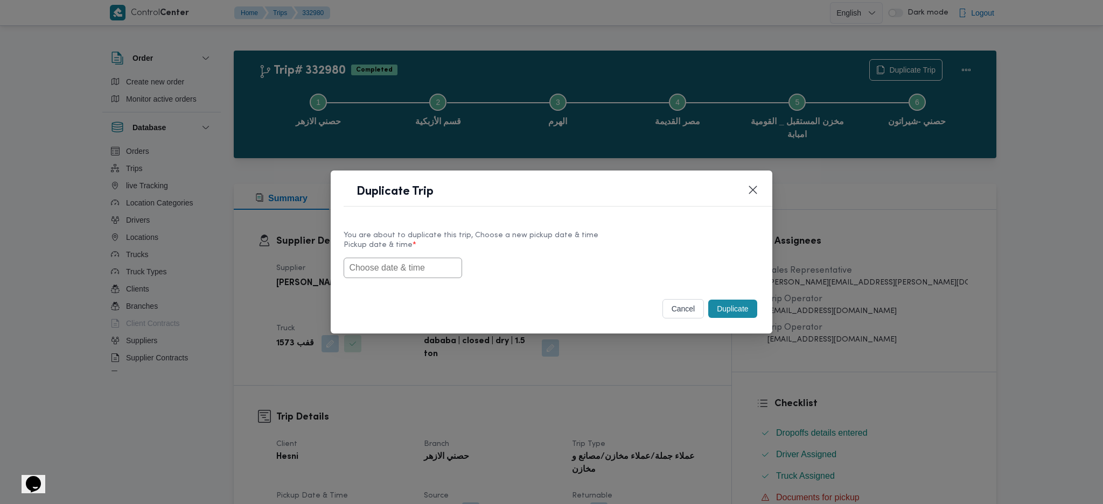
click at [427, 264] on input "text" at bounding box center [402, 268] width 118 height 20
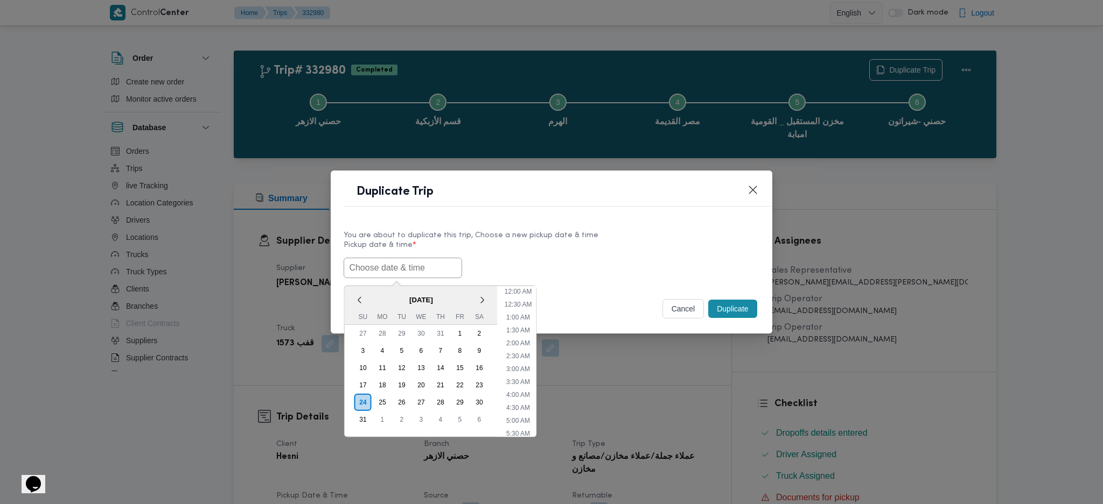
paste input "[DATE] 9:00AM"
type input "[DATE] 9:00AM"
click at [730, 306] on button "Duplicate" at bounding box center [732, 309] width 48 height 18
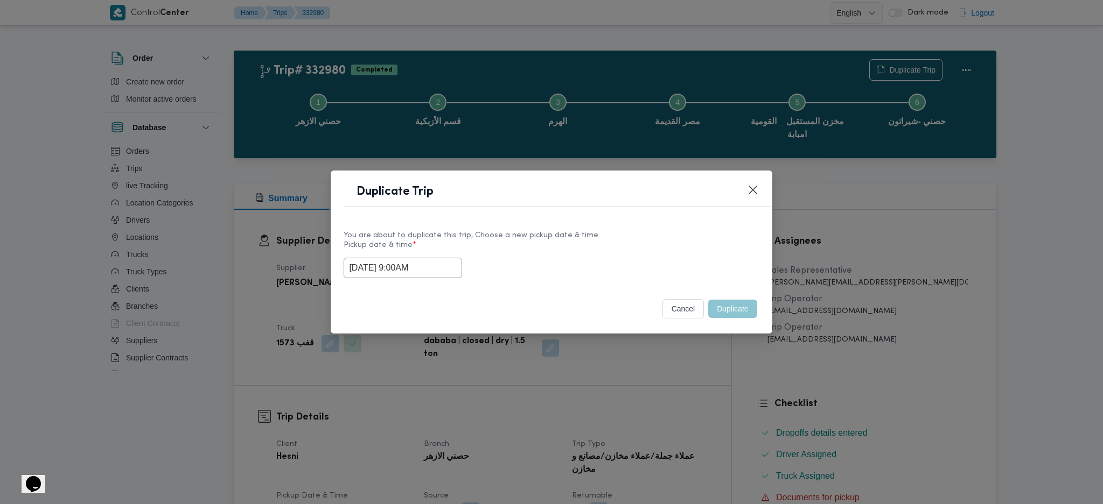
click at [717, 335] on div "Duplicate Trip You are about to duplicate this trip, Choose a new pickup date &…" at bounding box center [551, 252] width 1103 height 504
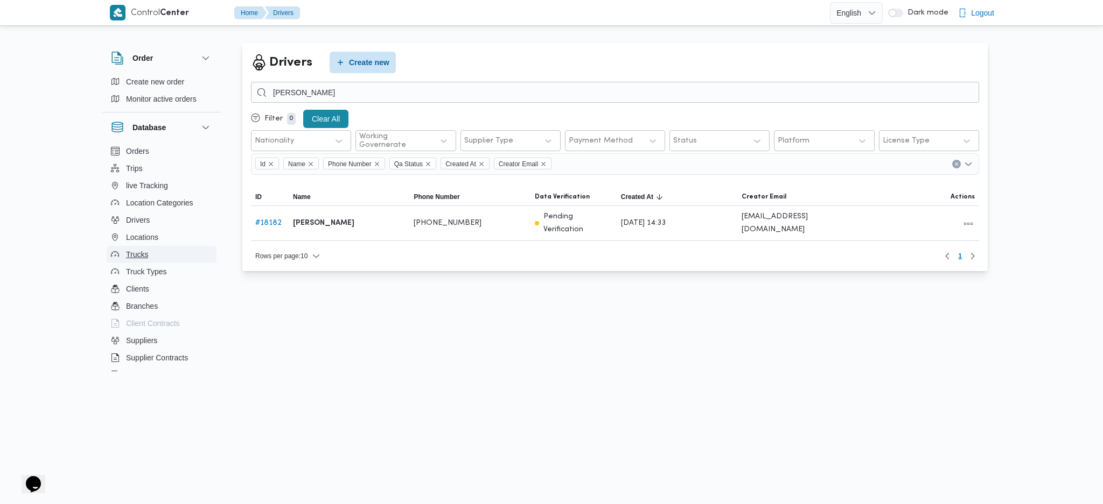
click at [149, 257] on button "Trucks" at bounding box center [162, 254] width 110 height 17
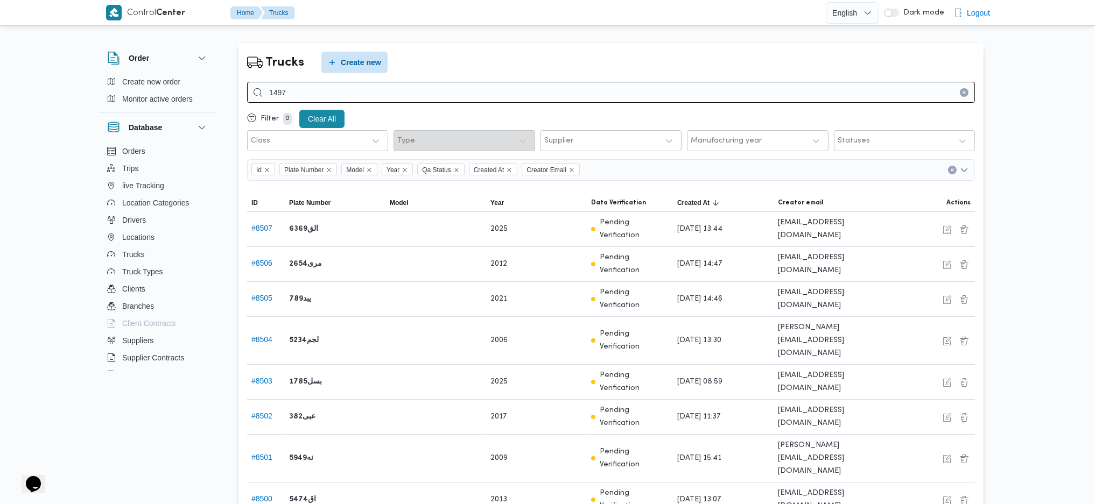
type input "1497"
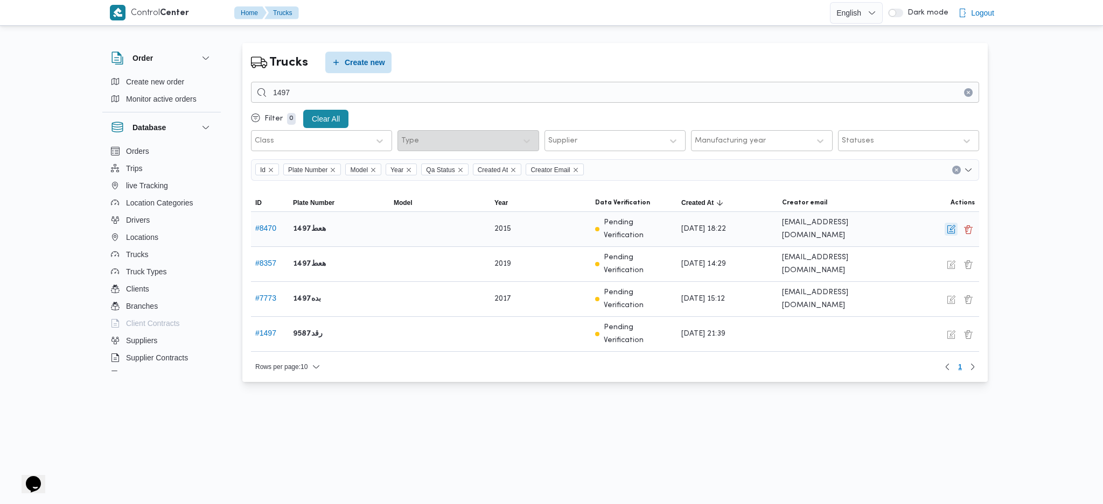
click at [951, 236] on button "button" at bounding box center [950, 229] width 13 height 13
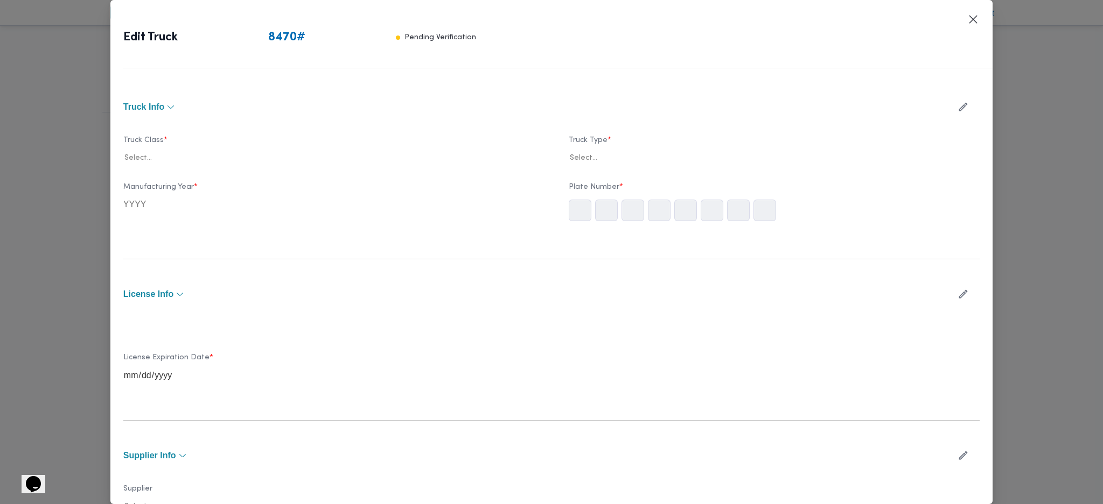
type input "2015"
type input "2026-01-15"
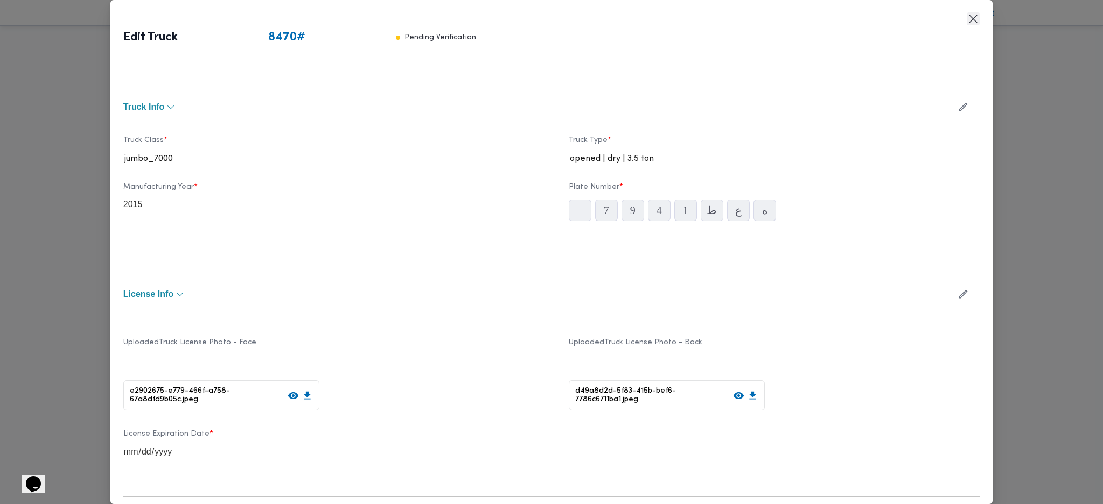
click at [978, 13] on div "Edit Truck 8470 # Pending Verification Truck Info Truck Class * jumbo_7000 Truc…" at bounding box center [551, 252] width 882 height 504
click at [974, 22] on button "Closes this modal window" at bounding box center [972, 18] width 13 height 13
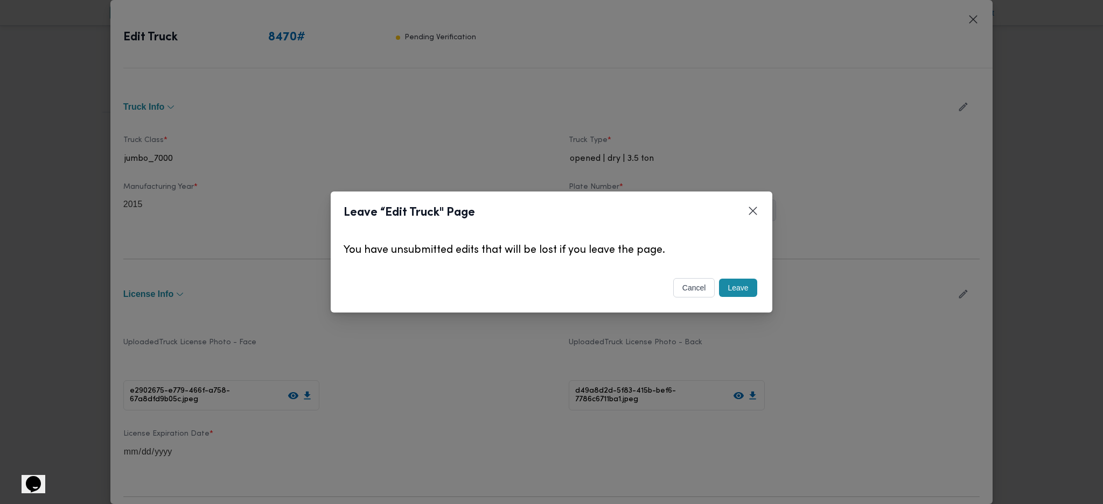
click at [746, 297] on button "Leave" at bounding box center [738, 288] width 38 height 18
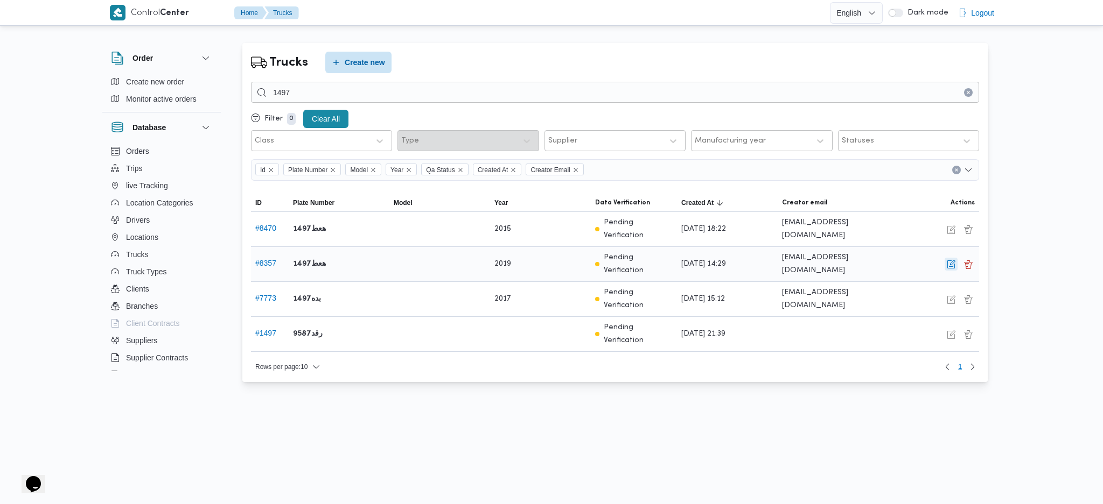
click at [949, 268] on button "button" at bounding box center [950, 264] width 13 height 13
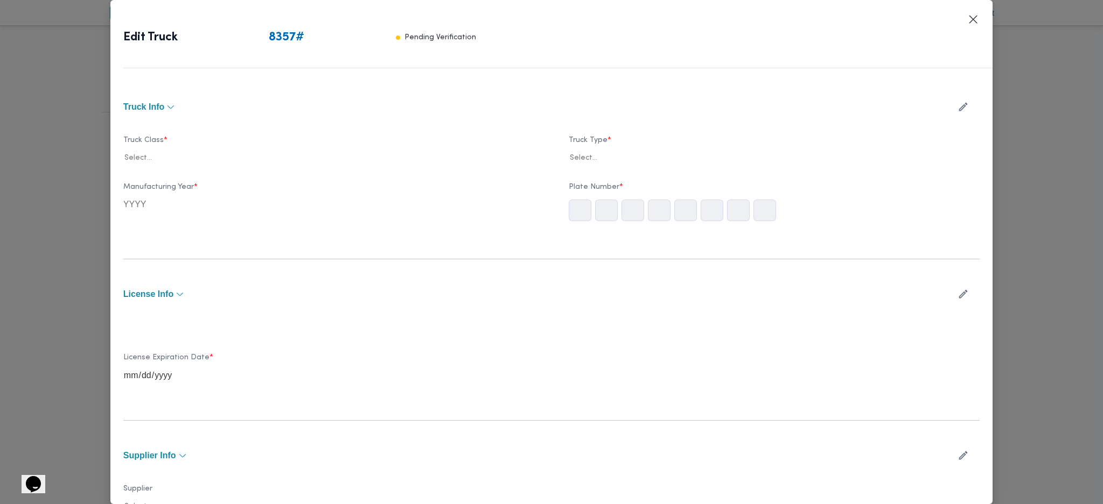
type input "2019"
type input "2026-02-22"
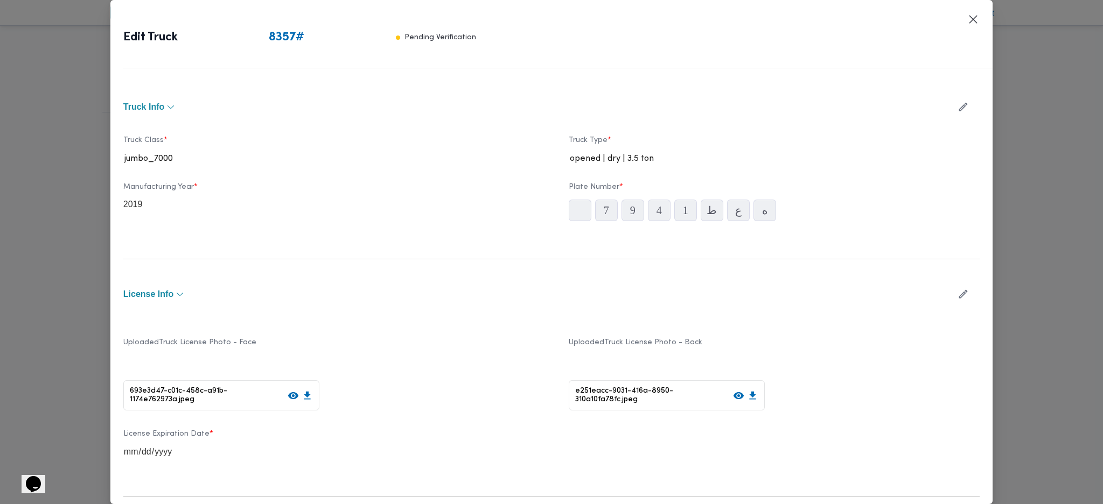
scroll to position [257, 0]
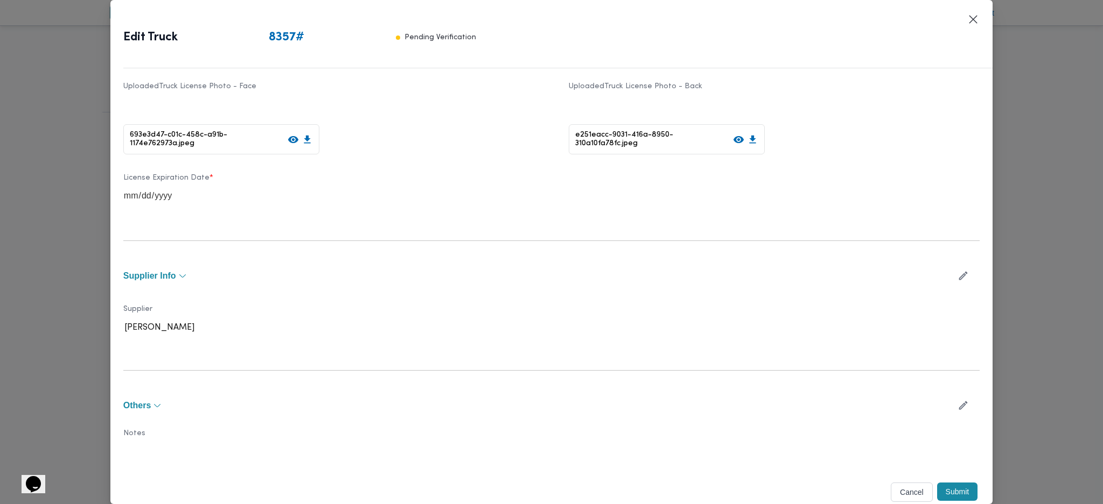
click at [959, 278] on icon "button" at bounding box center [963, 276] width 9 height 9
click at [350, 343] on div "Supplier محمد صلاح عبداللطيف الشريف" at bounding box center [551, 324] width 856 height 66
click at [354, 328] on div at bounding box center [341, 332] width 301 height 11
type input "باشا"
click at [187, 375] on div "ابراهيم رمضان ابراهيم عثمان ابوباشا" at bounding box center [329, 379] width 410 height 19
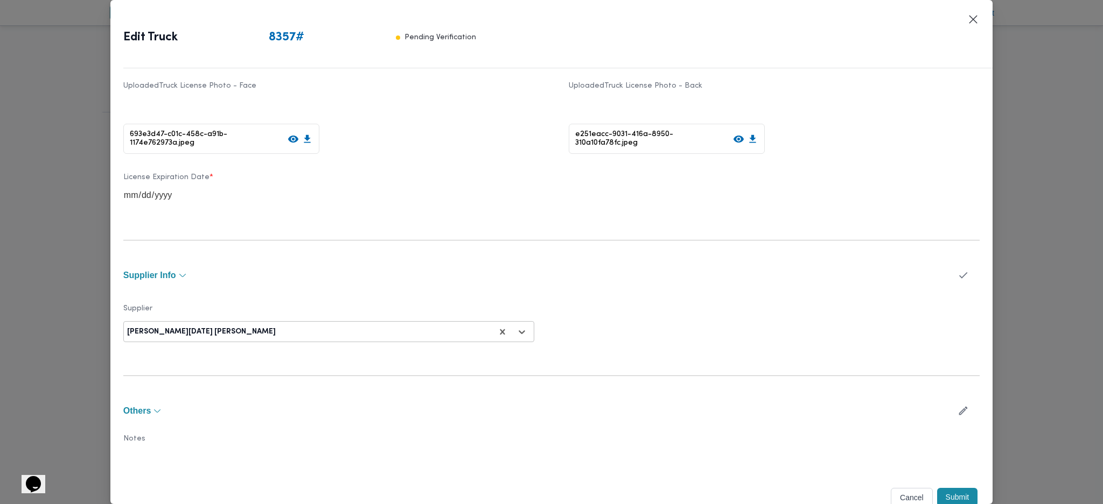
click at [946, 495] on button "Submit" at bounding box center [957, 497] width 41 height 18
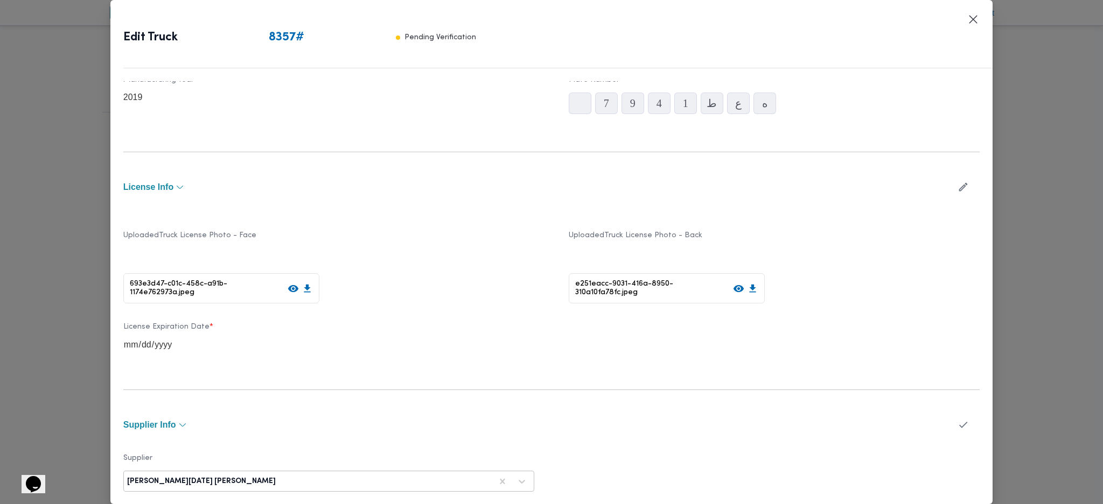
scroll to position [0, 0]
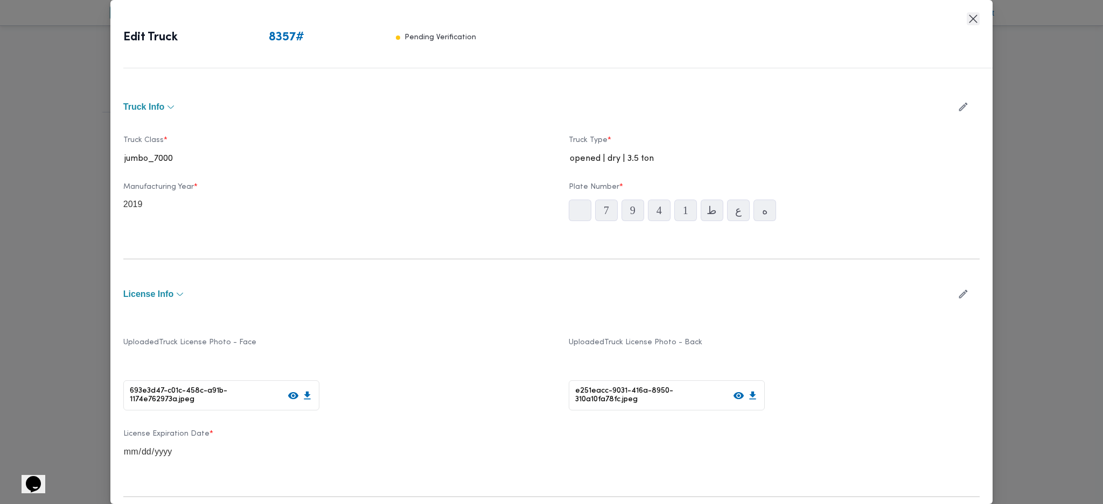
click at [968, 17] on button "Closes this modal window" at bounding box center [972, 18] width 13 height 13
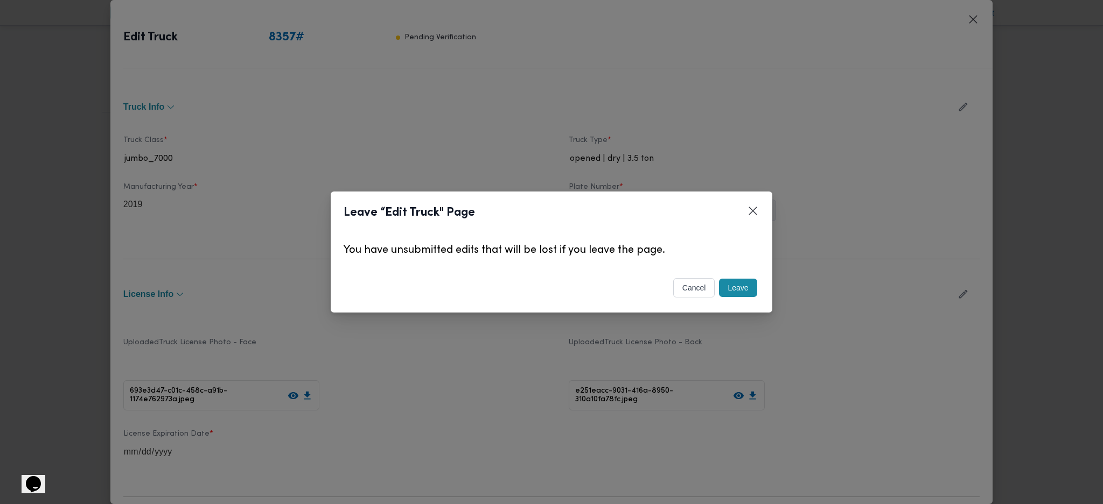
click at [738, 284] on button "Leave" at bounding box center [738, 288] width 38 height 18
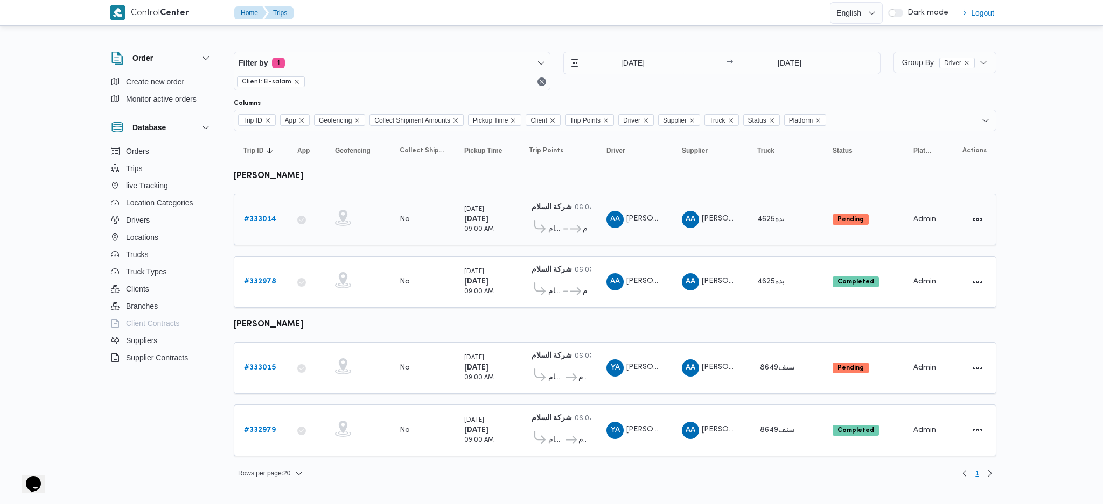
click at [261, 223] on link "# 333014" at bounding box center [260, 219] width 32 height 13
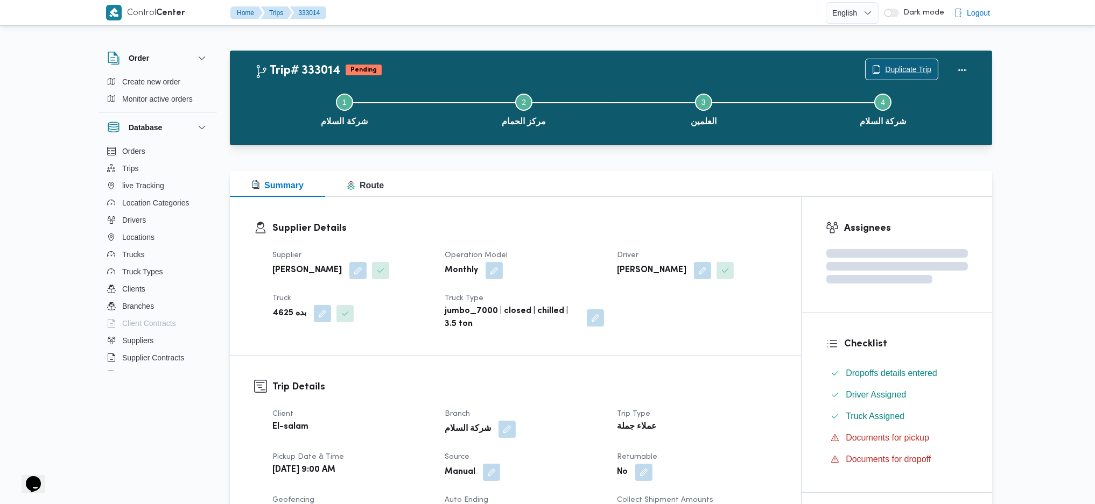
click at [877, 58] on div "Duplicate Trip" at bounding box center [919, 70] width 121 height 34
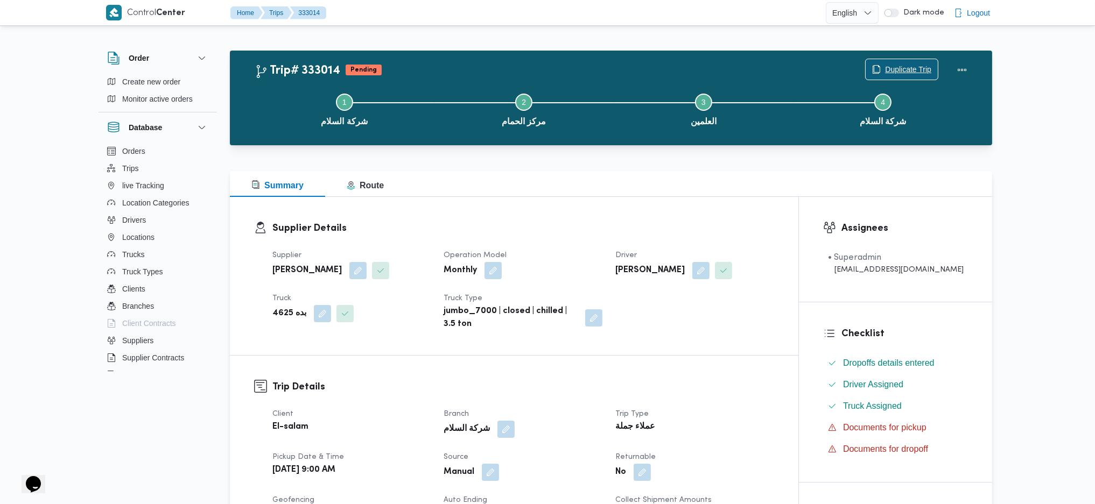
click at [916, 61] on span "Duplicate Trip" at bounding box center [902, 69] width 72 height 20
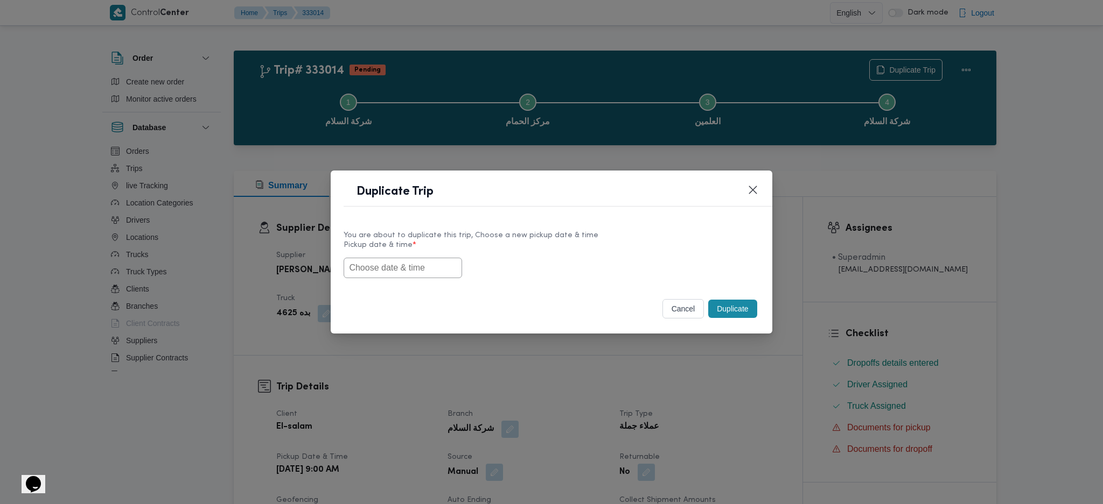
click at [429, 280] on div "You are about to duplicate this trip, Choose a new pickup date & time Pickup da…" at bounding box center [551, 254] width 441 height 69
click at [428, 262] on input "text" at bounding box center [402, 268] width 118 height 20
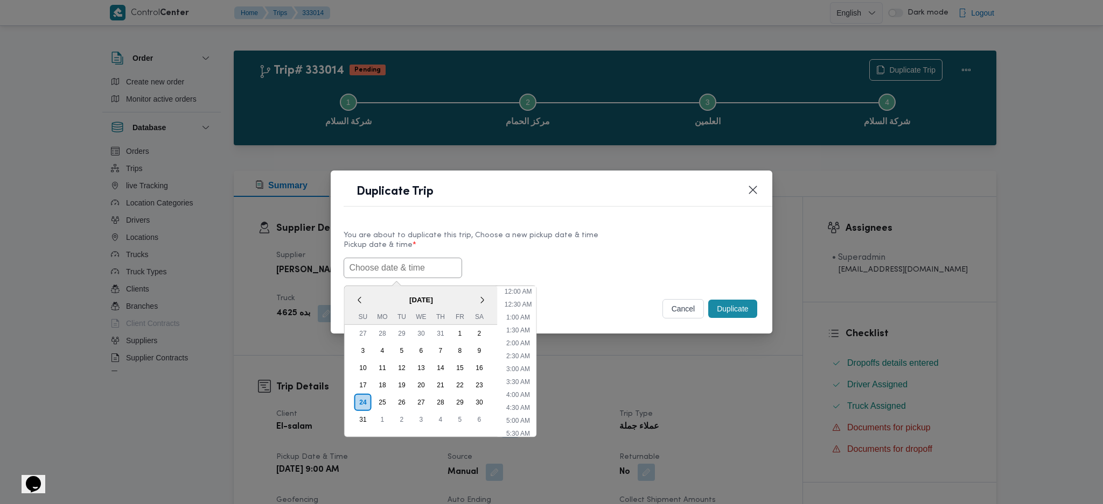
scroll to position [320, 0]
paste input "[DATE] 9:00AM"
type input "[DATE] 9:00AM"
click at [741, 310] on button "Duplicate" at bounding box center [732, 309] width 48 height 18
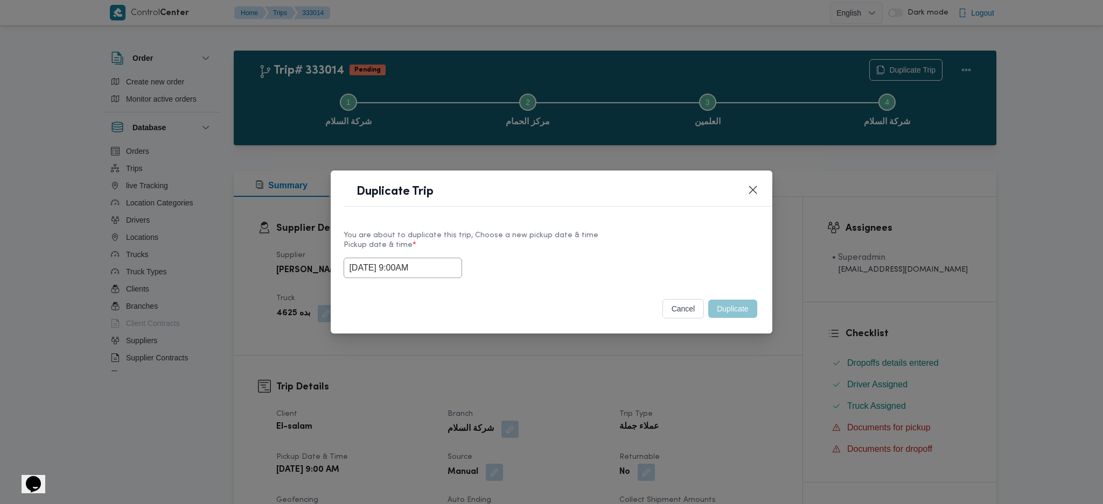
click at [733, 399] on div "Duplicate Trip You are about to duplicate this trip, Choose a new pickup date &…" at bounding box center [551, 252] width 1103 height 504
